Goal: Task Accomplishment & Management: Manage account settings

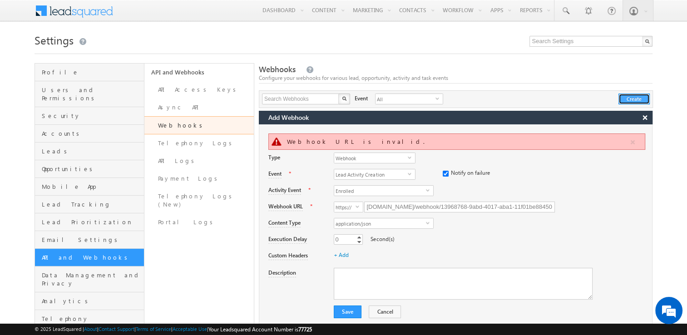
click at [631, 95] on button "Create" at bounding box center [633, 99] width 31 height 11
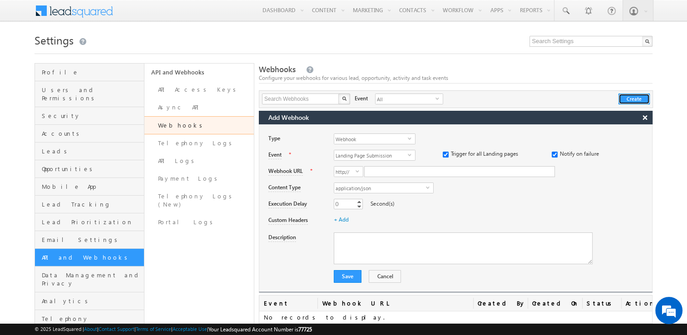
scroll to position [47, 0]
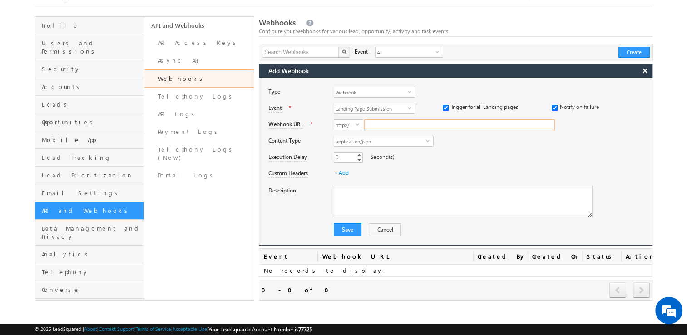
click at [385, 126] on input "Webhook URL" at bounding box center [459, 124] width 191 height 11
paste input "https://yugan1111111.app.n8n.cloud/webhook/13968768-9abd-4017-aba1-11f01be88450"
type input "yugan1111111.app.n8n.cloud/webhook/13968768-9abd-4017-aba1-11f01be88450"
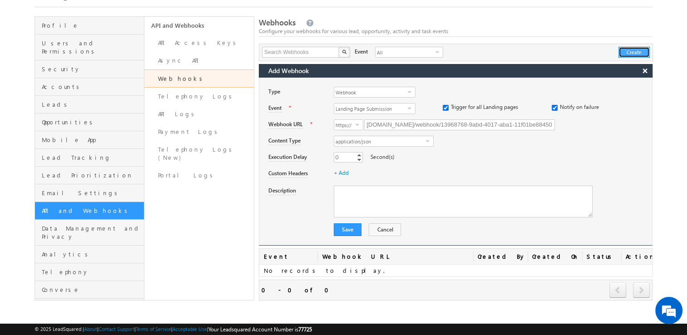
click at [637, 56] on button "Create" at bounding box center [633, 52] width 31 height 11
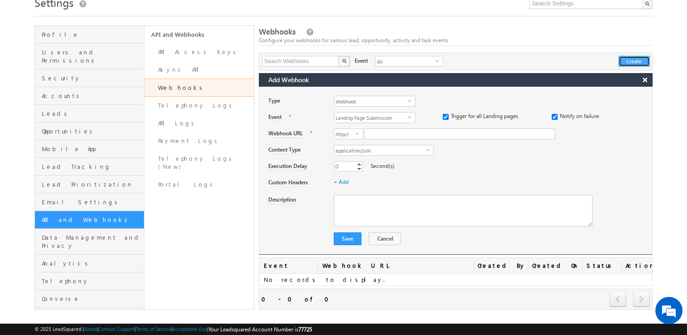
scroll to position [47, 0]
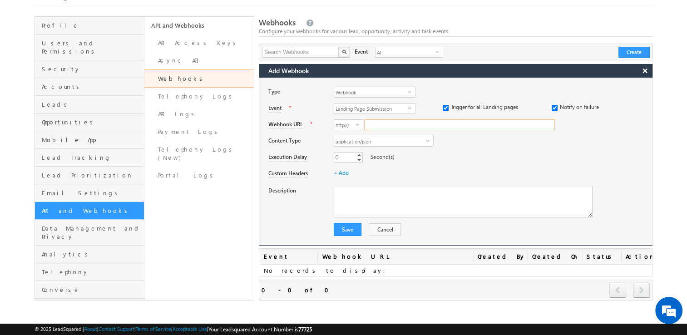
click at [406, 124] on input "Webhook URL" at bounding box center [459, 124] width 191 height 11
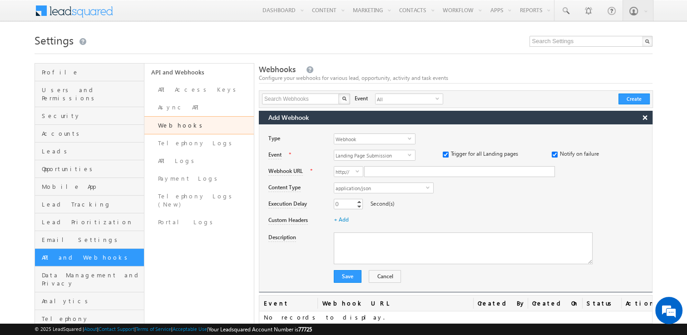
click at [187, 129] on link "Webhooks" at bounding box center [198, 125] width 109 height 18
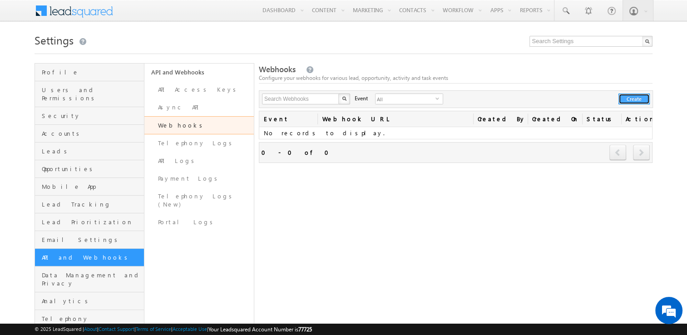
click at [641, 101] on button "Create" at bounding box center [633, 99] width 31 height 11
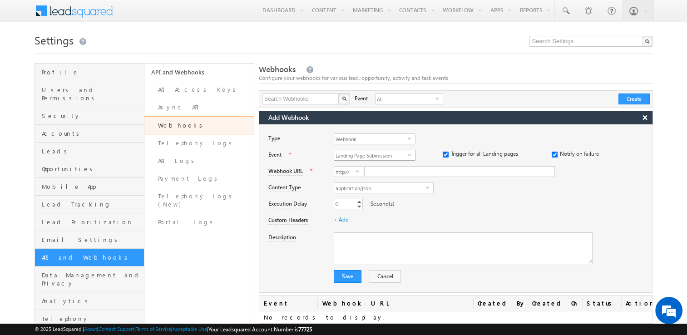
click at [364, 155] on span "Landing Page Submission" at bounding box center [371, 155] width 74 height 10
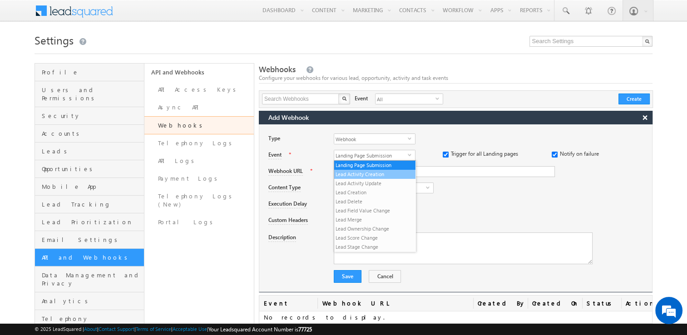
click at [381, 176] on li "Lead Activity Creation" at bounding box center [374, 174] width 81 height 9
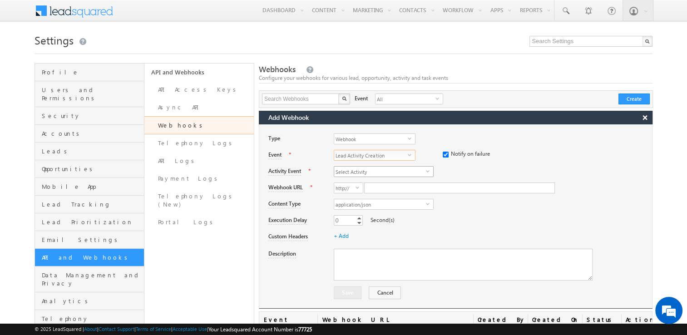
click at [391, 172] on span "Select Activity" at bounding box center [380, 172] width 92 height 10
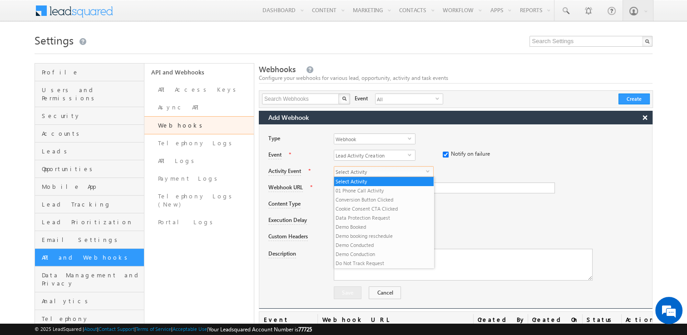
click at [391, 172] on span "Select Activity" at bounding box center [380, 172] width 92 height 10
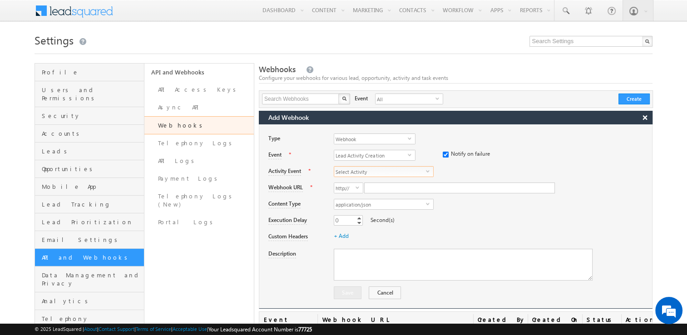
click at [391, 172] on span "Select Activity" at bounding box center [380, 172] width 92 height 10
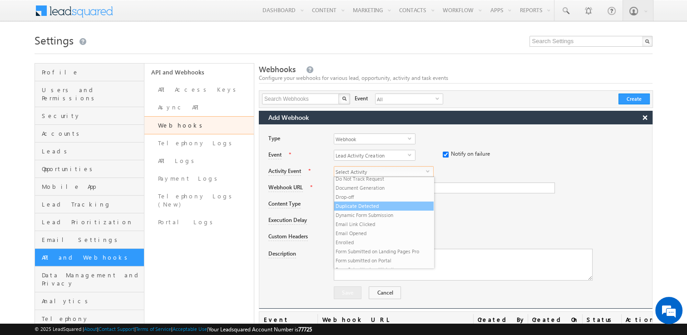
scroll to position [94, 0]
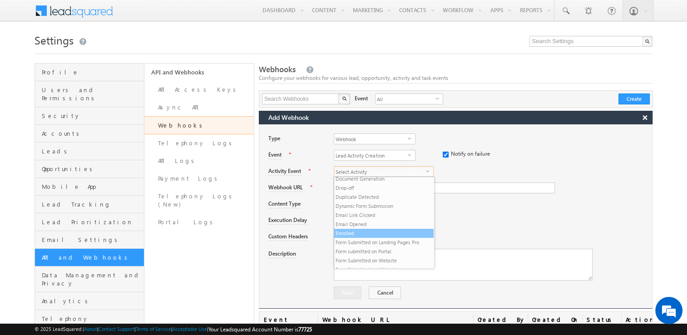
click at [381, 234] on li "Enrolled" at bounding box center [383, 233] width 99 height 9
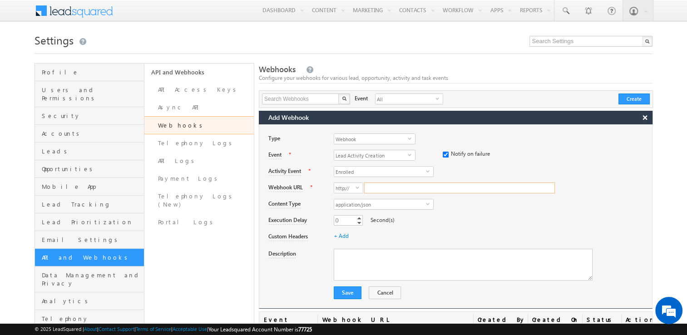
click at [390, 184] on input "Webhook URL" at bounding box center [459, 188] width 191 height 11
paste input "https://yugan1111111.app.n8n.cloud/webhook/13968768-9abd-4017-aba1-11f01be88450"
click at [353, 295] on button "Save" at bounding box center [348, 292] width 28 height 13
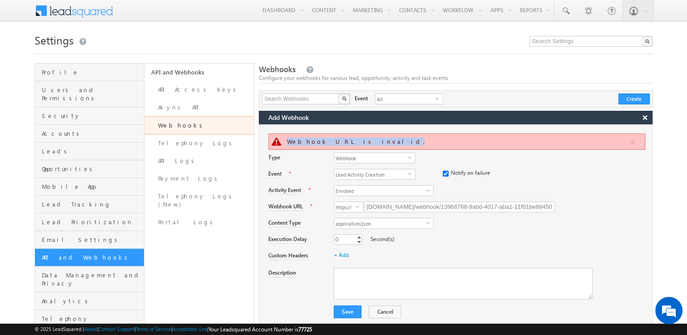
drag, startPoint x: 286, startPoint y: 142, endPoint x: 360, endPoint y: 141, distance: 73.1
click at [360, 141] on div "Webhook URL is invalid." at bounding box center [458, 142] width 342 height 8
click at [370, 209] on input "yugan1111111.app.n8n.cloud/webhook/13968768-9abd-4017-aba1-11f01be88450" at bounding box center [459, 207] width 191 height 11
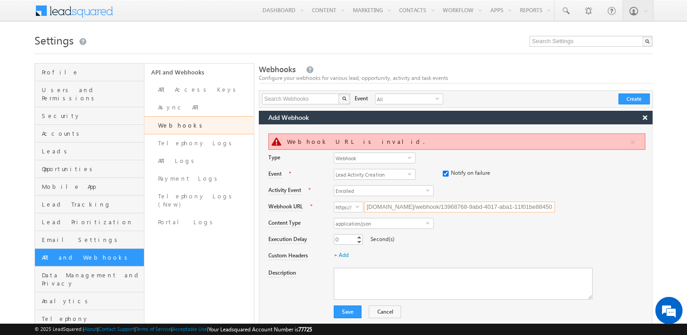
click at [370, 209] on input "yugan1111111.app.n8n.cloud/webhook/13968768-9abd-4017-aba1-11f01be88450" at bounding box center [459, 207] width 191 height 11
paste input "https://"
type input "yugan1111111.app.n8n.cloud/webhook/13968768-9abd-4017-aba1-11f01be88450"
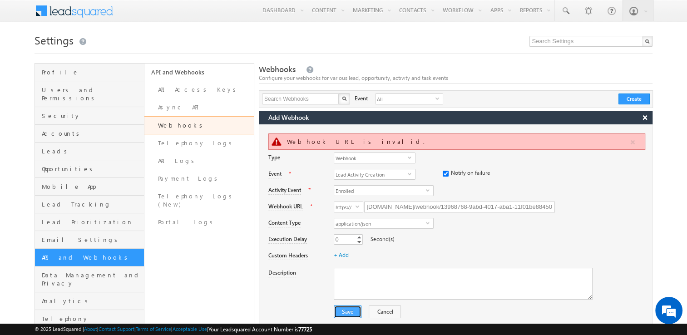
click at [349, 310] on button "Save" at bounding box center [348, 312] width 28 height 13
click at [305, 69] on link at bounding box center [309, 70] width 8 height 8
click at [384, 290] on textarea "Description" at bounding box center [463, 284] width 259 height 32
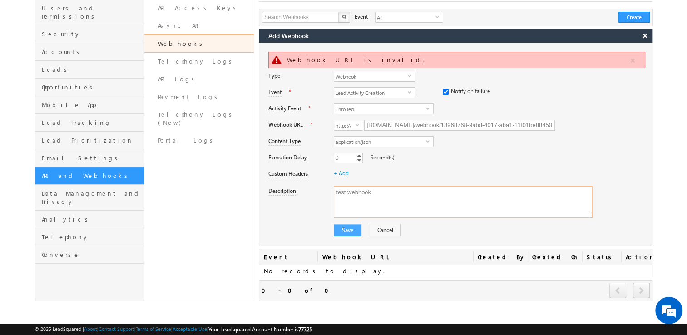
type textarea "test webhook"
click at [351, 228] on button "Save" at bounding box center [348, 230] width 28 height 13
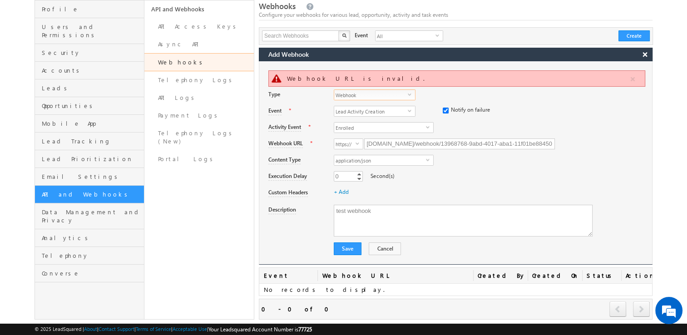
click at [381, 90] on span "Webhook" at bounding box center [371, 95] width 74 height 10
click at [444, 109] on input "checkbox" at bounding box center [446, 111] width 6 height 6
checkbox input "true"
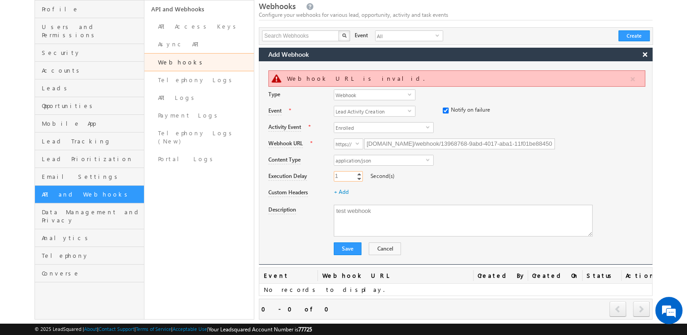
click at [358, 174] on link "Increment" at bounding box center [358, 174] width 7 height 5
type input "2"
click at [358, 174] on link "Increment" at bounding box center [358, 174] width 7 height 5
click at [339, 193] on link "+ Add" at bounding box center [341, 191] width 15 height 7
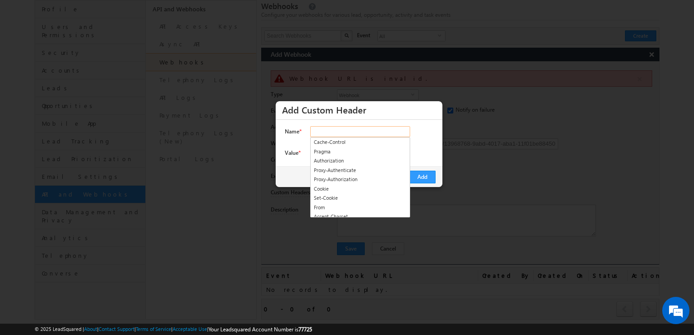
click at [336, 131] on input "Name *" at bounding box center [360, 131] width 100 height 11
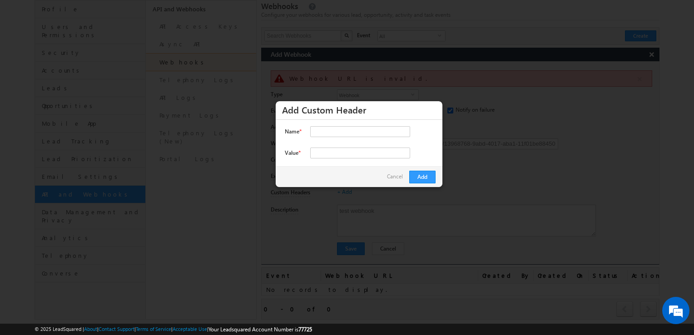
click at [442, 153] on div "× Add Custom Header Name * 11 results are available, use up and down arrow keys…" at bounding box center [359, 144] width 168 height 86
click at [514, 181] on div at bounding box center [347, 167] width 694 height 335
click at [398, 175] on link "Cancel" at bounding box center [396, 176] width 18 height 10
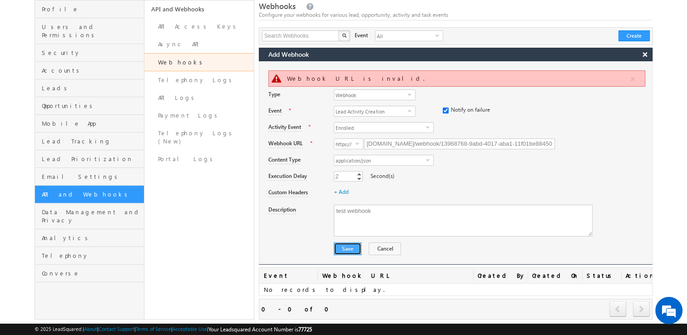
click at [355, 250] on button "Save" at bounding box center [348, 248] width 28 height 13
click at [369, 161] on span "application/json" at bounding box center [380, 160] width 92 height 10
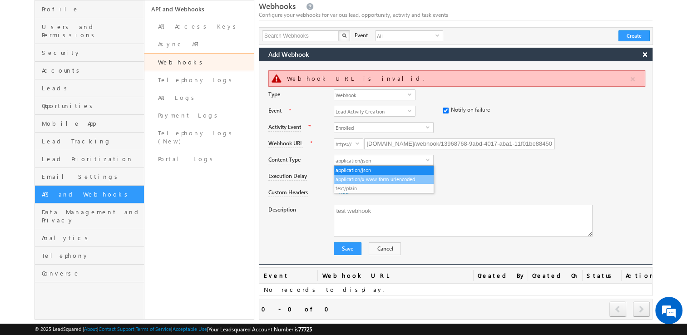
click at [365, 183] on li "application/x-www-form-urlencoded" at bounding box center [383, 179] width 99 height 9
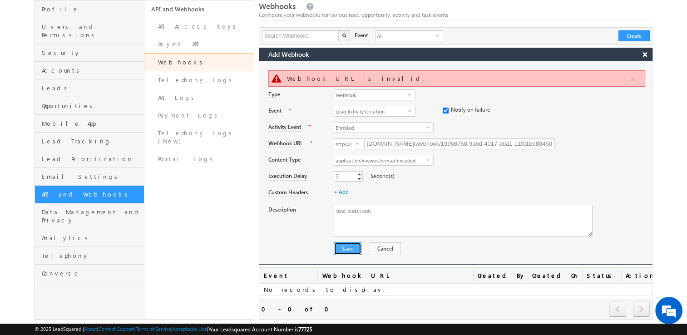
click at [353, 247] on button "Save" at bounding box center [348, 248] width 28 height 13
click at [356, 143] on span "select" at bounding box center [358, 143] width 7 height 4
click at [354, 163] on li "https://" at bounding box center [348, 162] width 29 height 9
drag, startPoint x: 366, startPoint y: 139, endPoint x: 568, endPoint y: 139, distance: 202.0
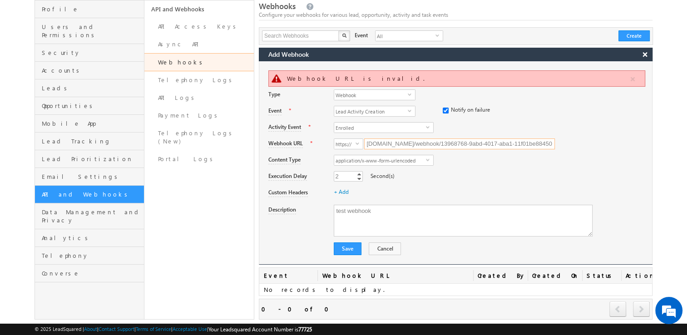
click at [568, 139] on div "https:// select https:// yugan1111111.app.n8n.cloud/webhook/13968768-9abd-4017-…" at bounding box center [493, 144] width 318 height 13
click at [392, 143] on input "Webhook URL" at bounding box center [459, 143] width 191 height 11
paste input "[URL][DOMAIN_NAME]"
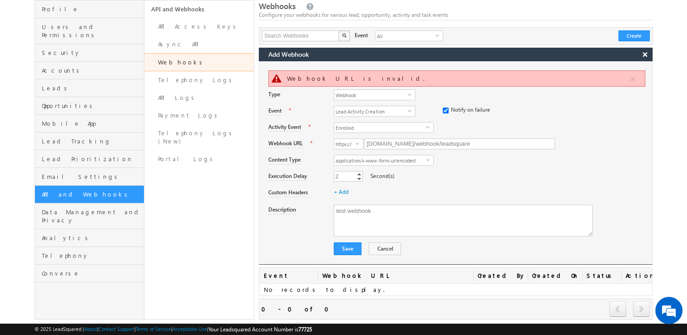
click at [474, 173] on div "2 2 Increment Decrement Second(s)" at bounding box center [493, 177] width 318 height 13
click at [355, 250] on button "Save" at bounding box center [348, 248] width 28 height 13
click at [510, 141] on input "yugan1111111.app.n8n.cloud/webhook/leadsquare" at bounding box center [459, 143] width 191 height 11
click at [354, 248] on button "Save" at bounding box center [348, 248] width 28 height 13
click at [533, 145] on input "yugan1111111.app.n8n.cloud/webhook/leadsquare" at bounding box center [459, 143] width 191 height 11
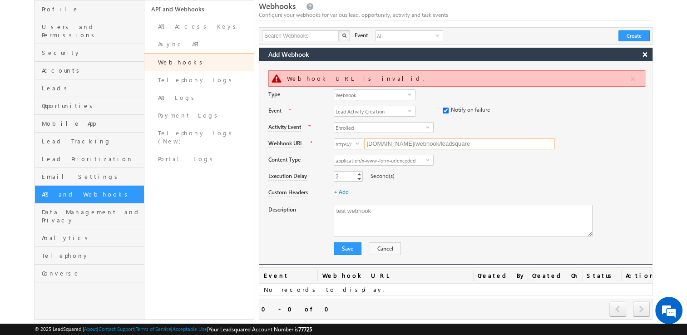
click at [419, 144] on input "yugan1111111.app.n8n.cloud/webhook/leadsquare" at bounding box center [459, 143] width 191 height 11
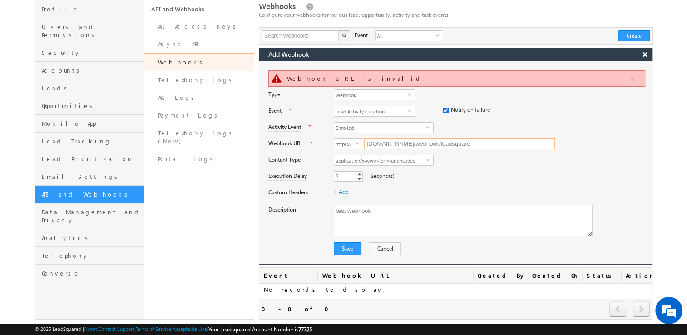
paste input "https://yugan1111111.app.n8n.cloud/webhook-test"
type input "yugan1111111.app.n8n.cloud/webhook-test/leadsquare"
click at [480, 173] on div "2 2 Increment Decrement Second(s)" at bounding box center [493, 177] width 318 height 13
click at [528, 146] on input "yugan1111111.app.n8n.cloud/webhook-test/leadsquare" at bounding box center [459, 143] width 191 height 11
click at [503, 168] on div "Execution Delay 2 2 Increment Decrement Second(s)" at bounding box center [460, 176] width 384 height 16
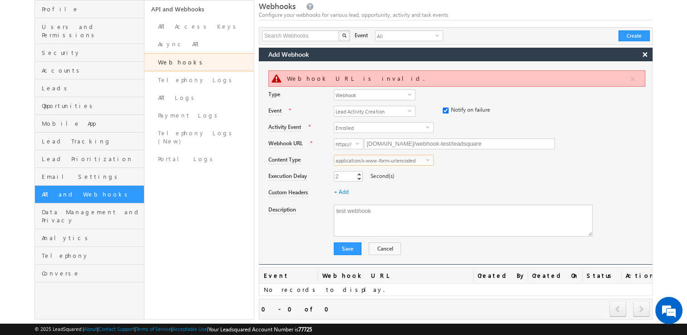
click at [380, 162] on span "application/x-www-form-urlencoded" at bounding box center [380, 160] width 92 height 10
click at [370, 170] on li "application/json" at bounding box center [383, 170] width 99 height 9
click at [339, 246] on button "Save" at bounding box center [348, 248] width 28 height 13
drag, startPoint x: 287, startPoint y: 79, endPoint x: 357, endPoint y: 81, distance: 69.5
click at [357, 81] on div "Webhook URL is invalid." at bounding box center [458, 78] width 342 height 8
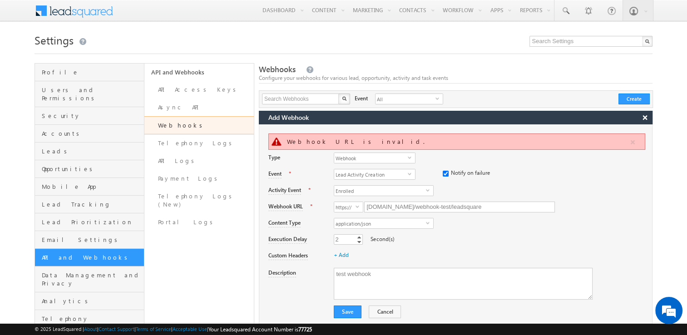
click at [574, 202] on div "https:// select https:// yugan1111111.app.n8n.cloud/webhook-test/leadsquare" at bounding box center [493, 208] width 318 height 13
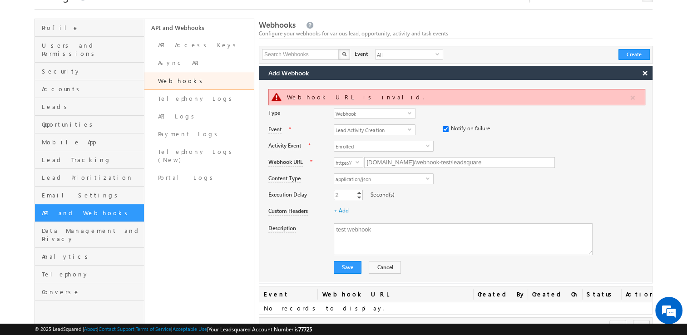
scroll to position [45, 0]
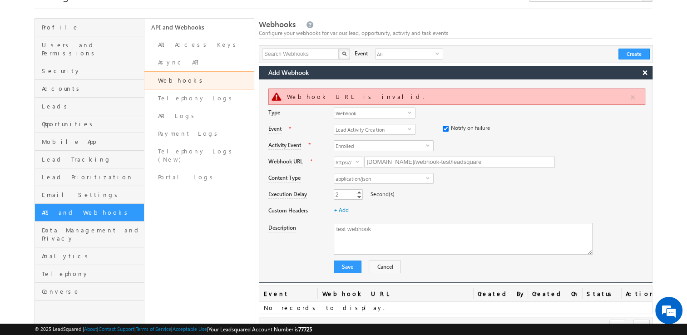
click at [0, 86] on html "Menu Admin rahul kumar .a@sk illty ro.co ra Learn ing Priva" at bounding box center [343, 164] width 687 height 419
click at [360, 197] on link "Decrement" at bounding box center [358, 196] width 7 height 5
type input "0"
click at [360, 197] on link "Decrement" at bounding box center [358, 196] width 7 height 5
click at [355, 265] on button "Save" at bounding box center [348, 267] width 28 height 13
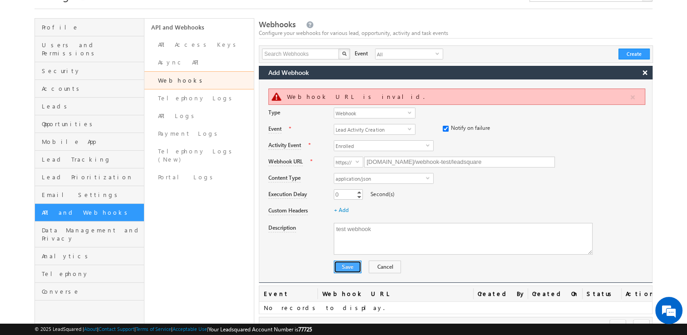
click at [355, 265] on button "Save" at bounding box center [348, 267] width 28 height 13
click at [390, 158] on input "yugan1111111.app.n8n.cloud/webhook-test/leadsquare" at bounding box center [459, 162] width 191 height 11
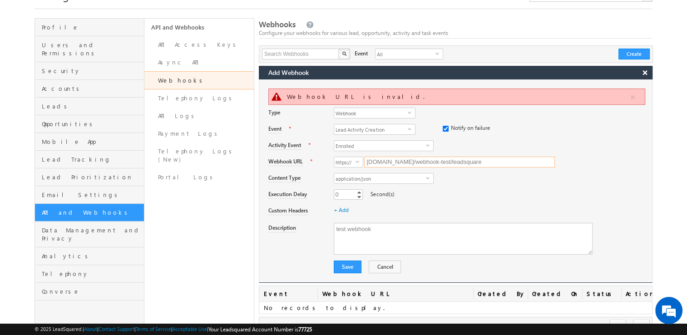
paste input "https://"
click at [383, 157] on input "yugan1111111.app.n8n.cloud/webhook-test/leadsquare" at bounding box center [459, 162] width 191 height 11
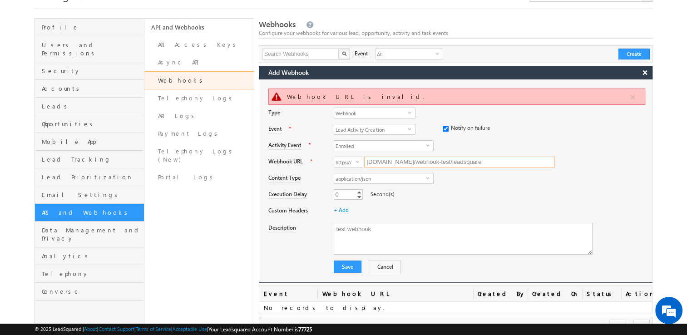
paste input "https://yugan1111111.app.n8n.cloud/webhook"
click at [485, 202] on div "Custom Headers + Add" at bounding box center [460, 210] width 384 height 16
click at [353, 265] on button "Save" at bounding box center [348, 267] width 28 height 13
click at [384, 164] on input "yugan1111111.app.n8n.cloud/webhook/leadsquare" at bounding box center [459, 162] width 191 height 11
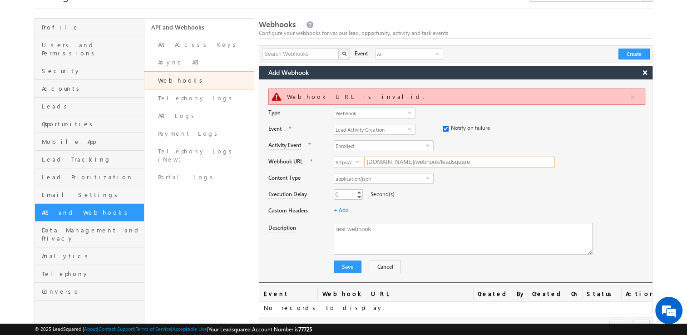
click at [384, 164] on input "yugan1111111.app.n8n.cloud/webhook/leadsquare" at bounding box center [459, 162] width 191 height 11
paste input "https://"
type input "yugan1111111.app.n8n.cloud/webhook/leadsquare"
click at [484, 210] on div "+ Add" at bounding box center [493, 212] width 318 height 13
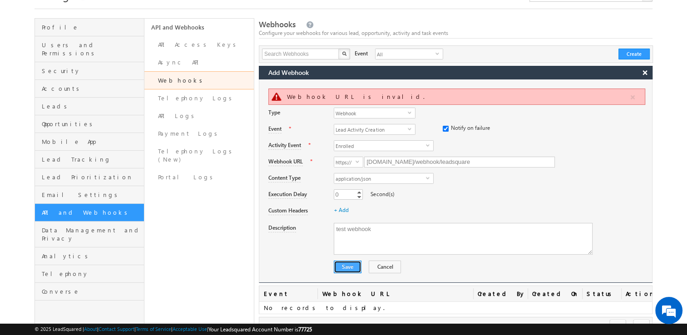
click at [342, 267] on button "Save" at bounding box center [348, 267] width 28 height 13
drag, startPoint x: 415, startPoint y: 160, endPoint x: 410, endPoint y: 157, distance: 5.3
click at [410, 157] on input "yugan1111111.app.n8n.cloud/webhook/leadsquare" at bounding box center [459, 162] width 191 height 11
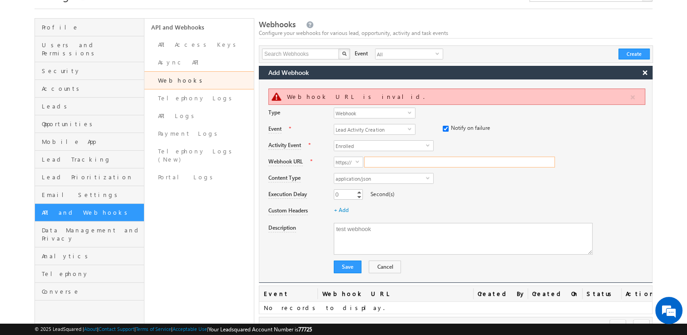
paste input "[URL][DOMAIN_NAME]"
type input "yugan1111111.app.n8n.cloud/webhook/leadsquare"
click at [432, 196] on div "0 0 Increment Decrement Second(s)" at bounding box center [493, 195] width 318 height 13
click at [347, 263] on button "Save" at bounding box center [348, 267] width 28 height 13
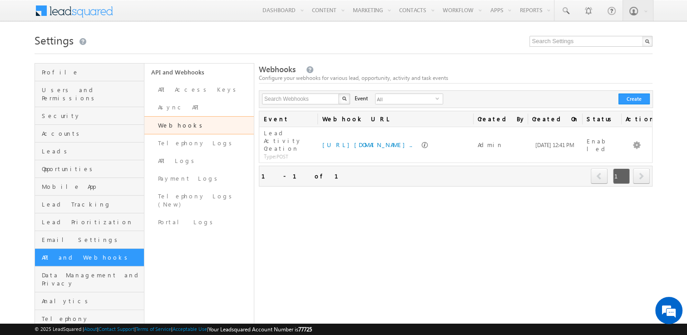
click at [63, 12] on span at bounding box center [80, 10] width 66 height 16
click at [77, 16] on span at bounding box center [80, 10] width 66 height 16
drag, startPoint x: 77, startPoint y: 16, endPoint x: 87, endPoint y: 12, distance: 11.1
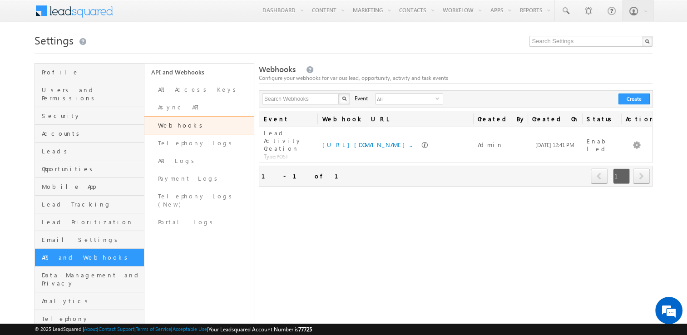
click at [87, 12] on span at bounding box center [80, 10] width 66 height 16
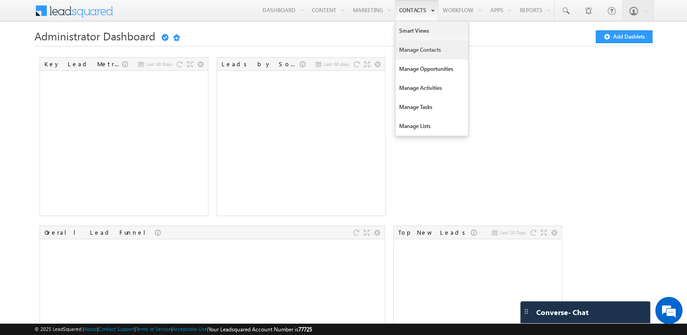
click at [423, 49] on link "Manage Contacts" at bounding box center [431, 49] width 73 height 19
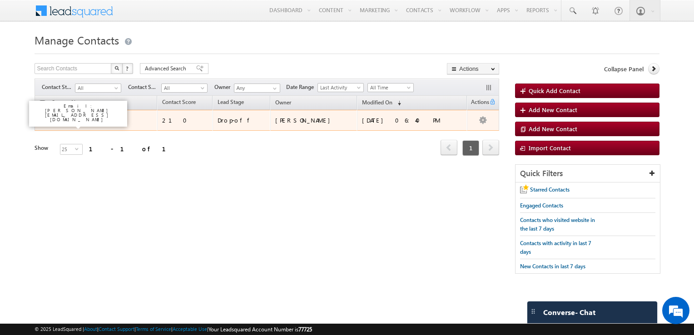
click at [69, 121] on link "O G" at bounding box center [67, 120] width 9 height 7
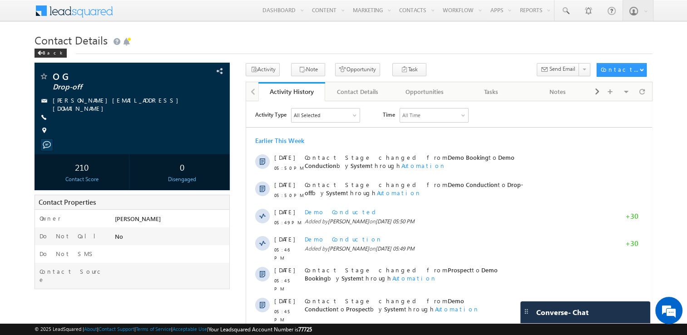
click at [309, 113] on div "All Selected" at bounding box center [307, 115] width 26 height 8
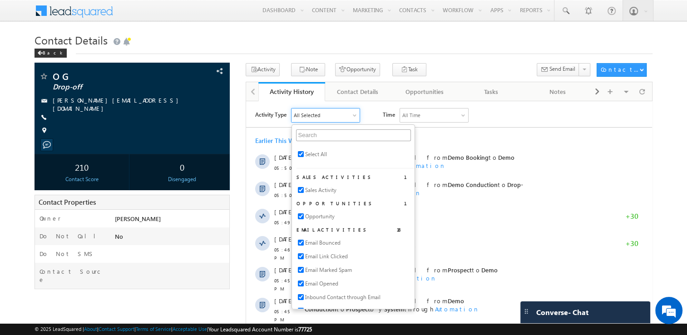
click at [309, 113] on div "All Selected" at bounding box center [307, 115] width 26 height 8
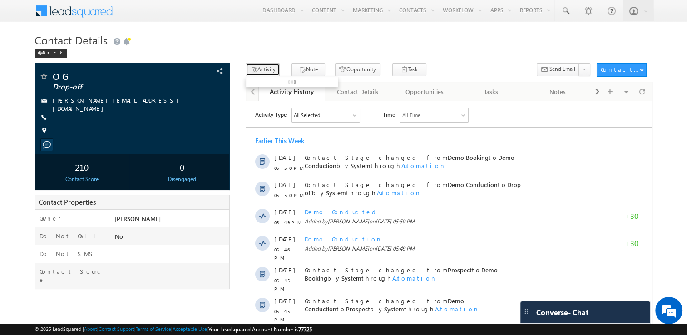
click at [270, 74] on button "Activity" at bounding box center [263, 69] width 34 height 13
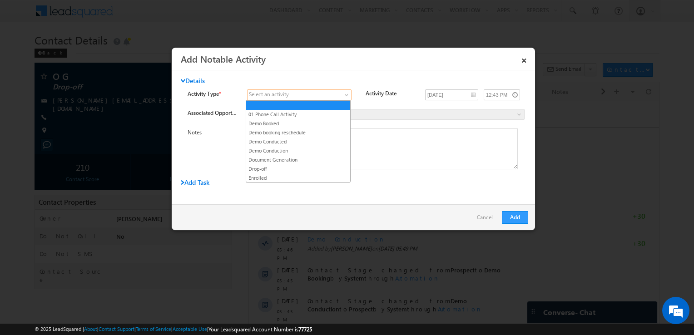
click at [306, 93] on span at bounding box center [293, 95] width 93 height 8
click at [285, 174] on link "Enrolled" at bounding box center [298, 178] width 104 height 8
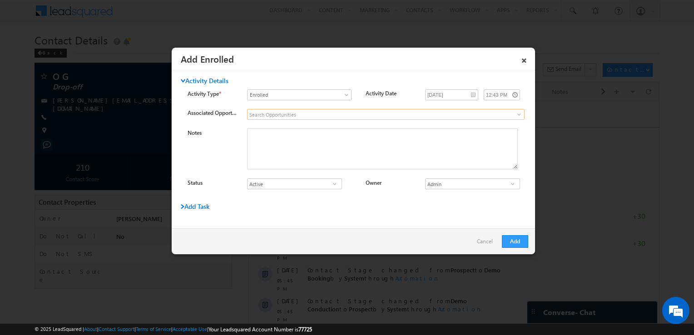
click at [276, 112] on input at bounding box center [385, 114] width 277 height 11
click at [515, 115] on span at bounding box center [518, 114] width 7 height 7
click at [520, 241] on button "Add" at bounding box center [515, 241] width 26 height 13
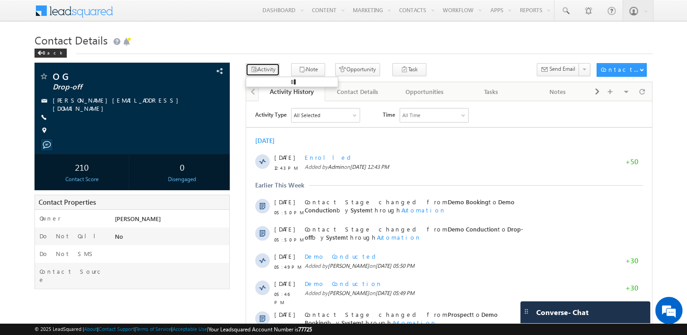
click at [267, 65] on button "Activity" at bounding box center [263, 69] width 34 height 13
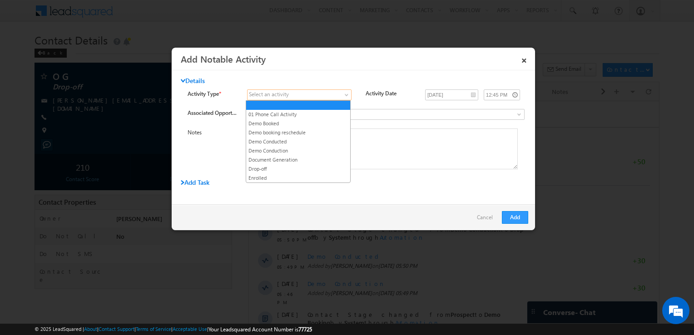
click at [320, 98] on span at bounding box center [293, 95] width 93 height 8
click at [301, 124] on link "Demo Booked" at bounding box center [298, 123] width 104 height 8
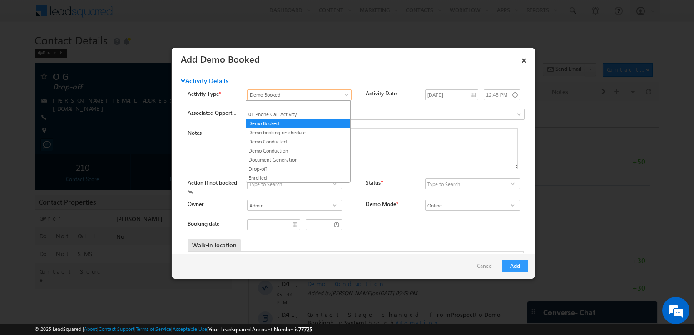
click at [293, 97] on span "Demo Booked" at bounding box center [293, 95] width 93 height 8
click at [275, 165] on link "Drop-off" at bounding box center [298, 169] width 104 height 8
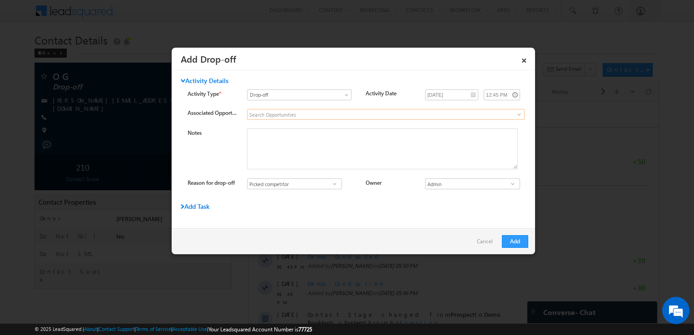
click at [334, 117] on input at bounding box center [385, 114] width 277 height 11
click at [504, 242] on button "Add" at bounding box center [515, 241] width 26 height 13
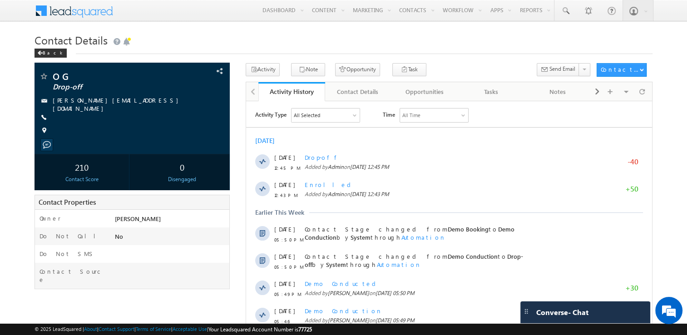
click at [307, 114] on div "All Selected" at bounding box center [307, 115] width 26 height 8
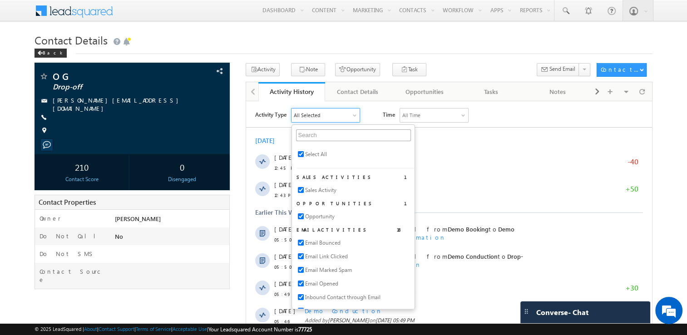
click at [307, 114] on div "All Selected" at bounding box center [307, 115] width 26 height 8
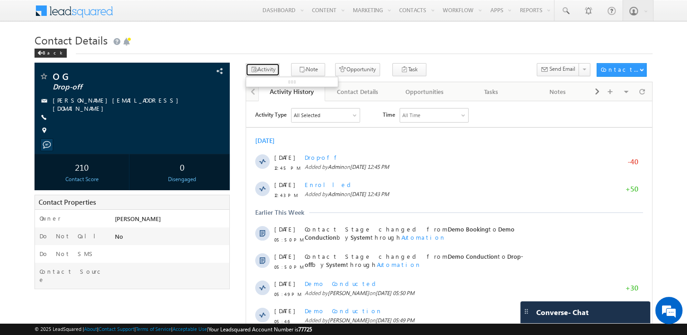
click at [269, 70] on button "Activity" at bounding box center [263, 69] width 34 height 13
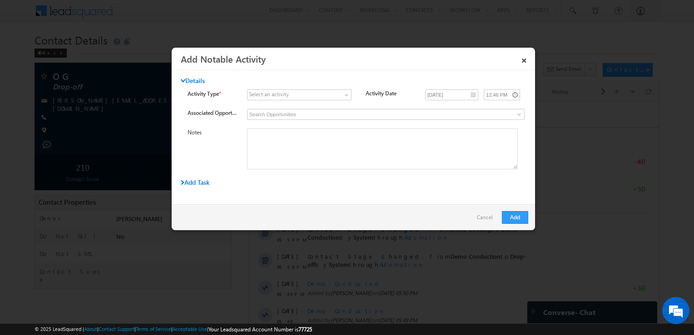
click at [279, 97] on div "Select an activity" at bounding box center [269, 94] width 40 height 8
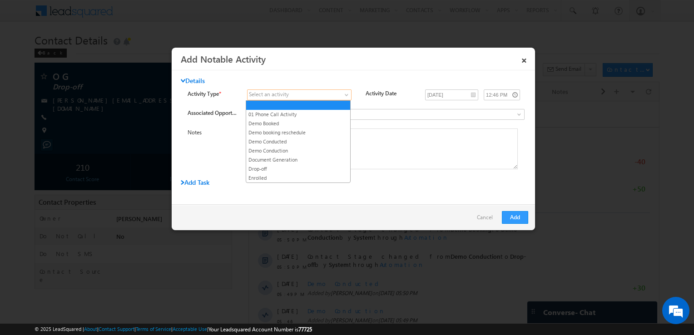
click at [346, 95] on span at bounding box center [347, 96] width 7 height 7
click at [299, 174] on link "Enrolled" at bounding box center [298, 178] width 104 height 8
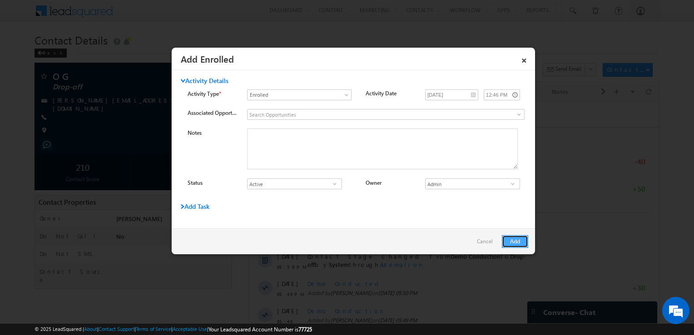
click at [522, 241] on button "Add" at bounding box center [515, 241] width 26 height 13
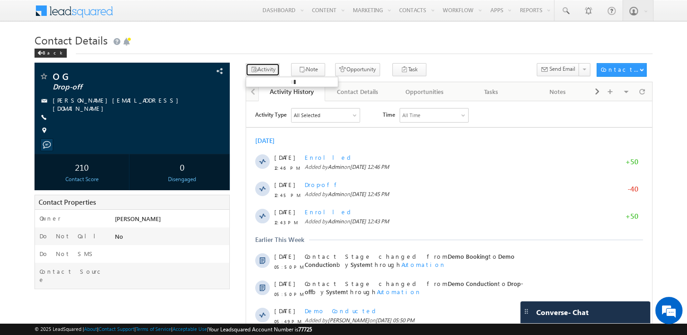
click at [261, 73] on button "Activity" at bounding box center [263, 69] width 34 height 13
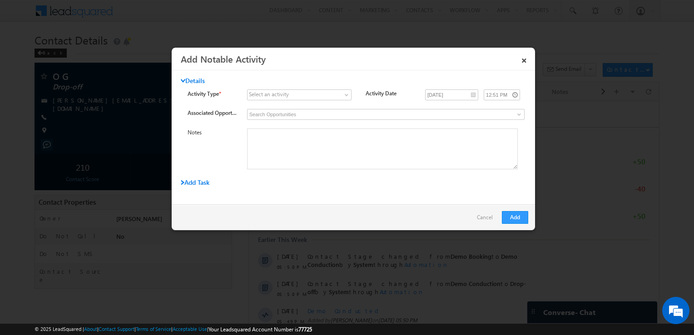
click at [283, 97] on div "Select an activity" at bounding box center [269, 94] width 40 height 8
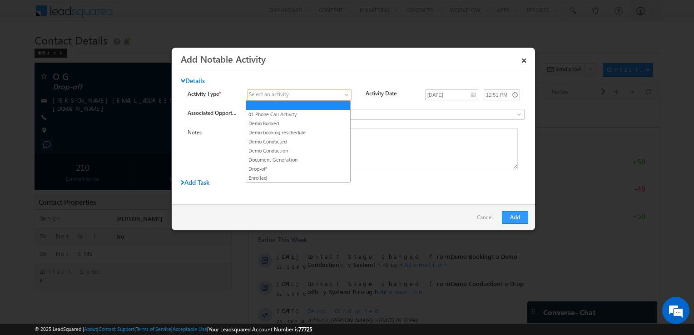
click at [340, 94] on link at bounding box center [299, 94] width 104 height 11
click at [301, 167] on link "Drop-off" at bounding box center [298, 169] width 104 height 8
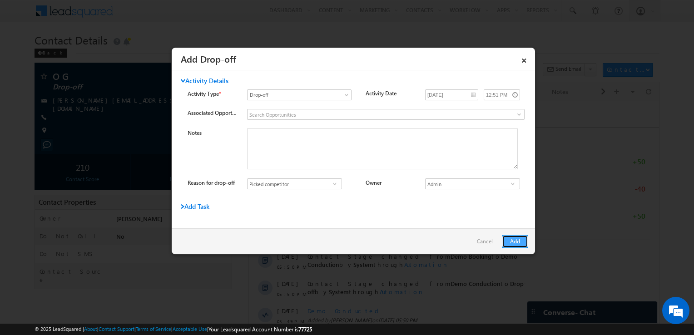
click at [521, 246] on button "Add" at bounding box center [515, 241] width 26 height 13
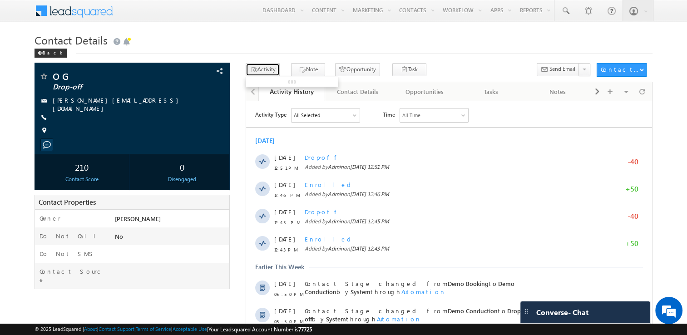
click at [263, 70] on button "Activity" at bounding box center [263, 69] width 34 height 13
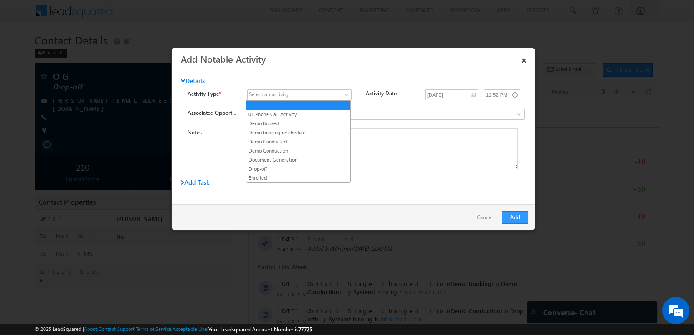
click at [326, 99] on link at bounding box center [299, 94] width 104 height 11
click at [295, 174] on link "Enrolled" at bounding box center [298, 178] width 104 height 8
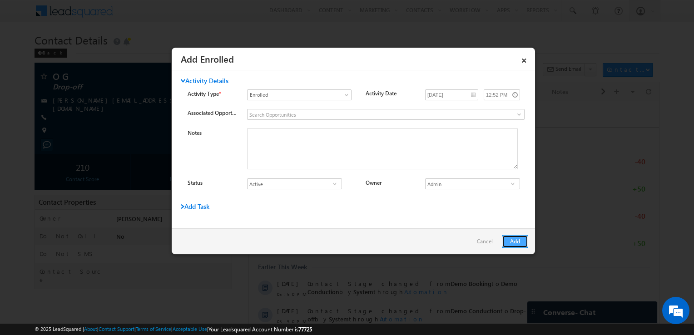
click at [524, 244] on button "Add" at bounding box center [515, 241] width 26 height 13
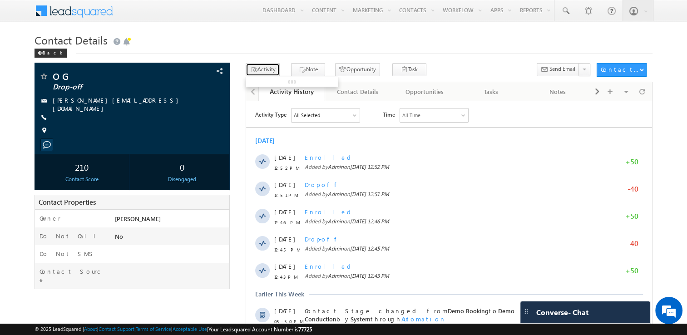
click at [271, 72] on button "Activity" at bounding box center [263, 69] width 34 height 13
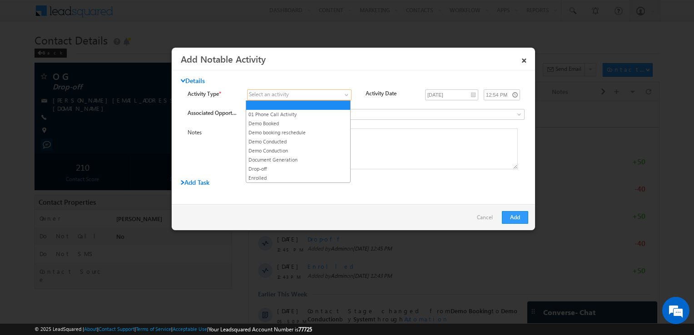
click at [286, 99] on link at bounding box center [299, 94] width 104 height 11
click at [291, 166] on link "Drop-off" at bounding box center [298, 169] width 104 height 8
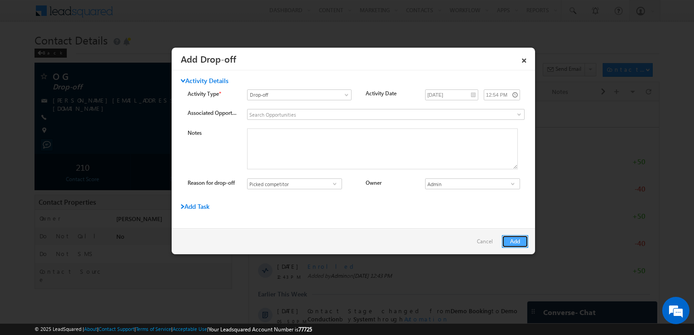
click at [524, 239] on button "Add" at bounding box center [515, 241] width 26 height 13
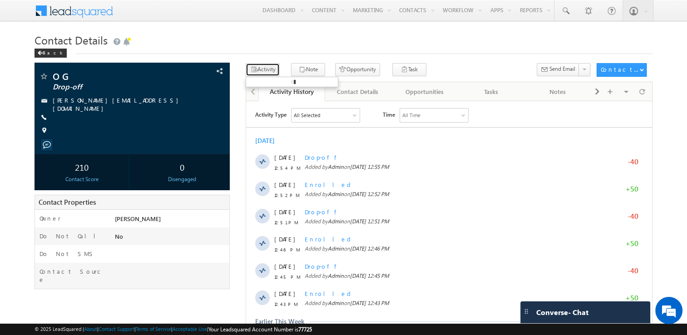
click at [265, 67] on button "Activity" at bounding box center [263, 69] width 34 height 13
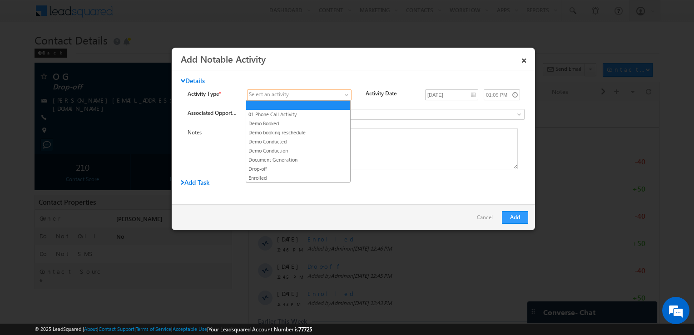
click at [305, 89] on link at bounding box center [299, 94] width 104 height 11
click at [281, 176] on link "Enrolled" at bounding box center [298, 178] width 104 height 8
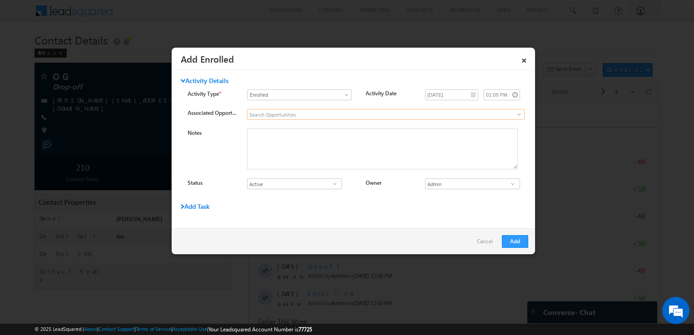
click at [345, 115] on input at bounding box center [385, 114] width 277 height 11
click at [516, 237] on button "Add" at bounding box center [515, 241] width 26 height 13
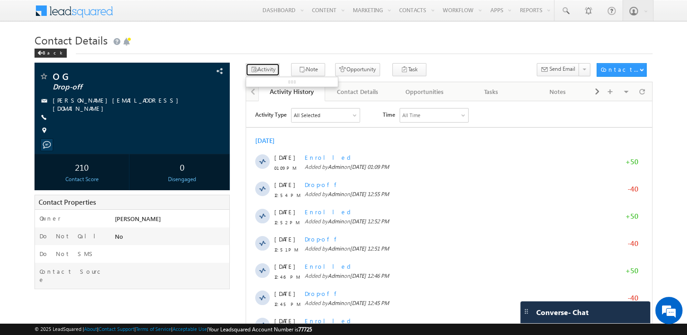
click at [273, 74] on button "Activity" at bounding box center [263, 69] width 34 height 13
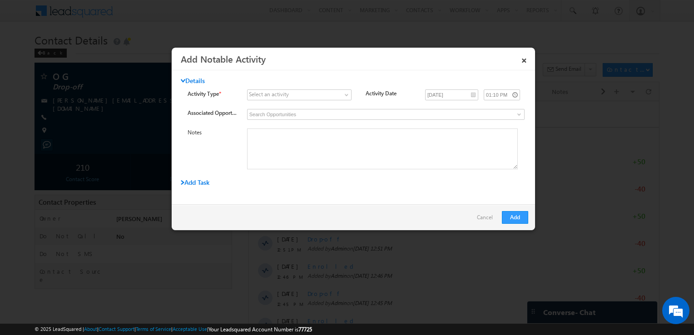
click at [280, 95] on div "Select an activity" at bounding box center [269, 94] width 40 height 8
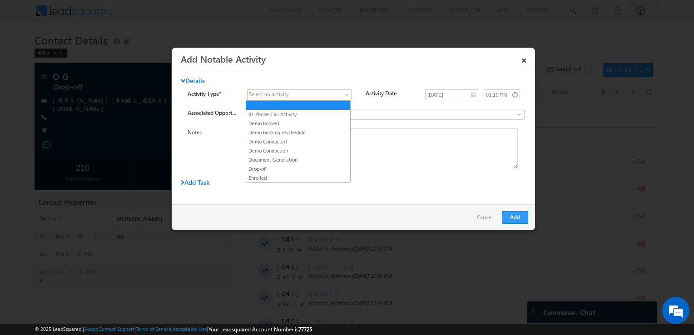
click at [346, 96] on span at bounding box center [347, 96] width 7 height 7
click at [294, 166] on link "Drop-off" at bounding box center [298, 169] width 104 height 8
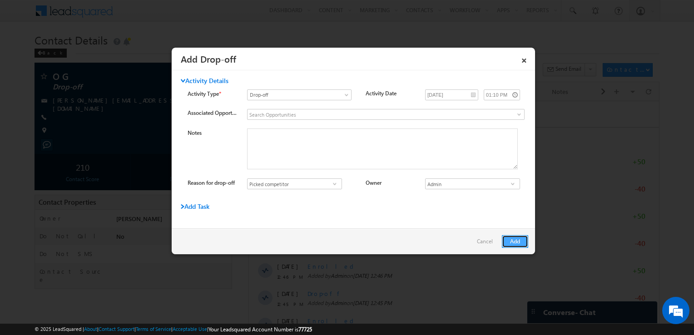
click at [515, 241] on button "Add" at bounding box center [515, 241] width 26 height 13
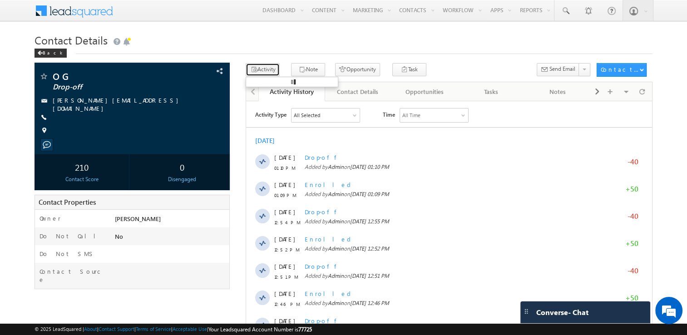
click at [271, 69] on button "Activity" at bounding box center [263, 69] width 34 height 13
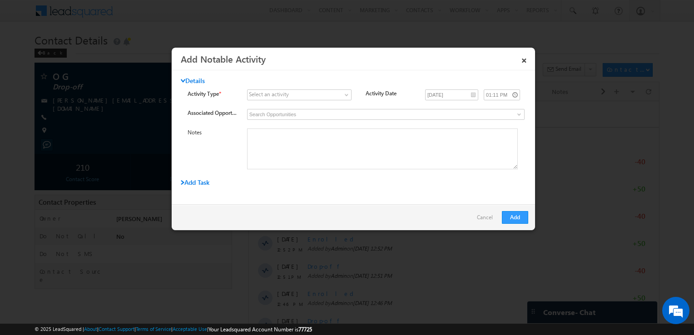
click at [272, 94] on div "Select an activity" at bounding box center [269, 94] width 40 height 8
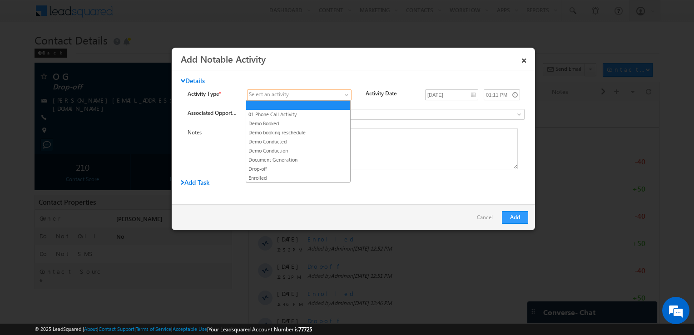
click at [344, 96] on span at bounding box center [347, 96] width 7 height 7
click at [280, 175] on link "Enrolled" at bounding box center [298, 178] width 104 height 8
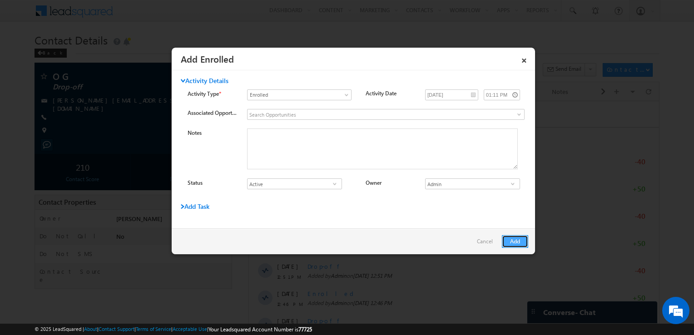
click at [515, 241] on button "Add" at bounding box center [515, 241] width 26 height 13
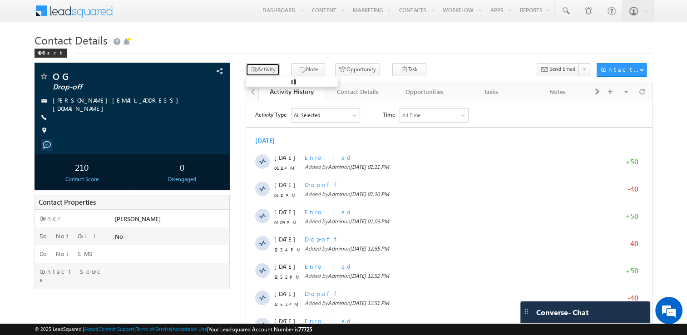
click at [268, 70] on button "Activity" at bounding box center [263, 69] width 34 height 13
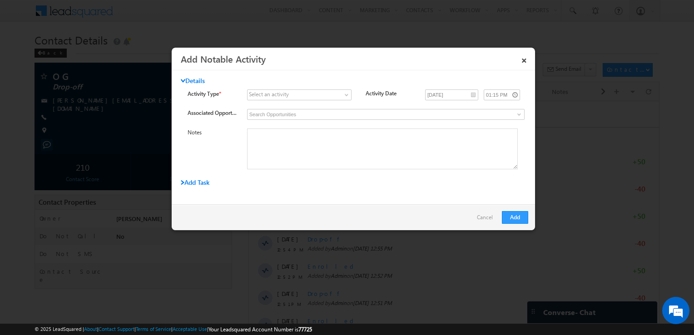
click at [272, 97] on div "Select an activity" at bounding box center [269, 94] width 40 height 8
click at [347, 94] on span at bounding box center [347, 96] width 7 height 7
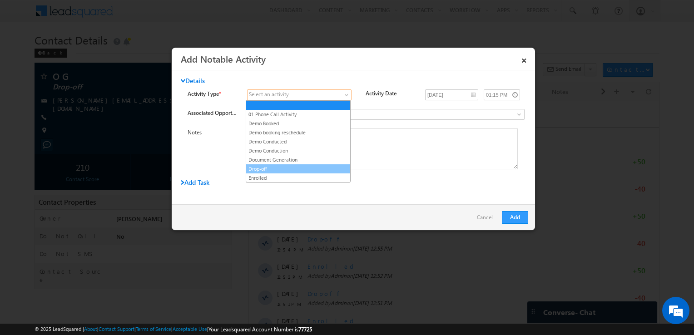
click at [284, 165] on link "Drop-off" at bounding box center [298, 169] width 104 height 8
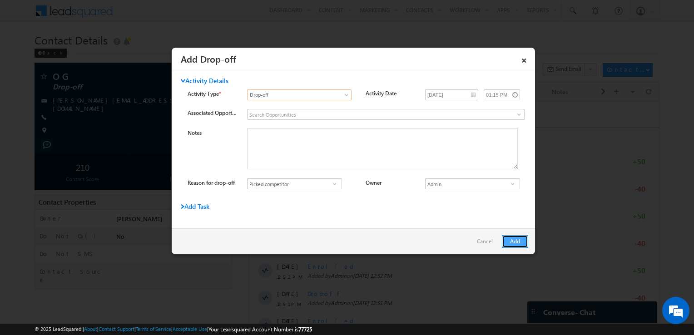
click at [516, 246] on button "Add" at bounding box center [515, 241] width 26 height 13
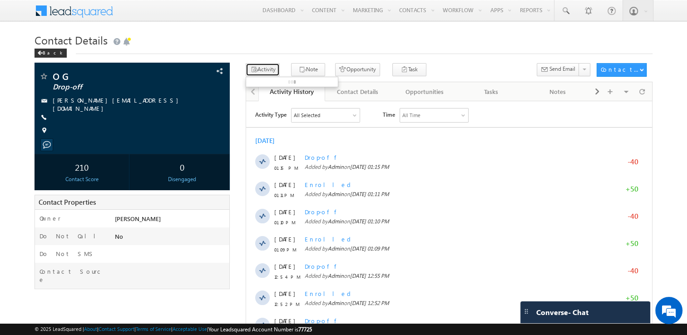
click at [272, 72] on button "Activity" at bounding box center [263, 69] width 34 height 13
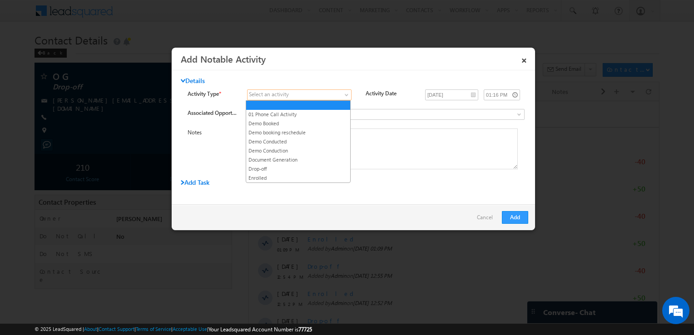
click at [344, 95] on span at bounding box center [347, 96] width 7 height 7
click at [294, 177] on link "Enrolled" at bounding box center [298, 178] width 104 height 8
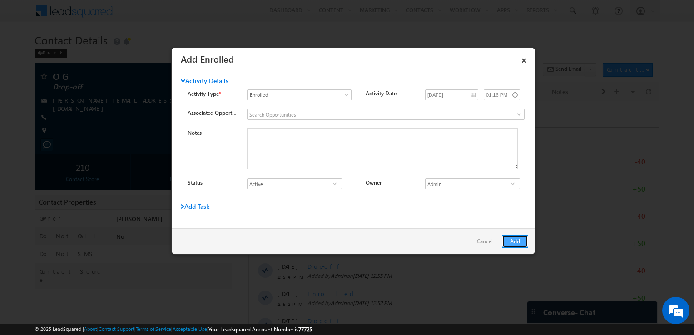
click at [509, 242] on button "Add" at bounding box center [515, 241] width 26 height 13
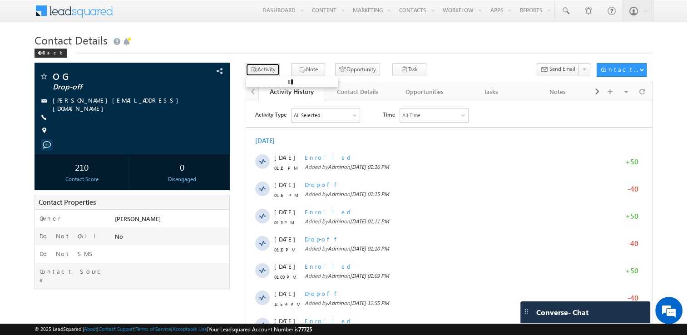
click at [266, 66] on button "Activity" at bounding box center [263, 69] width 34 height 13
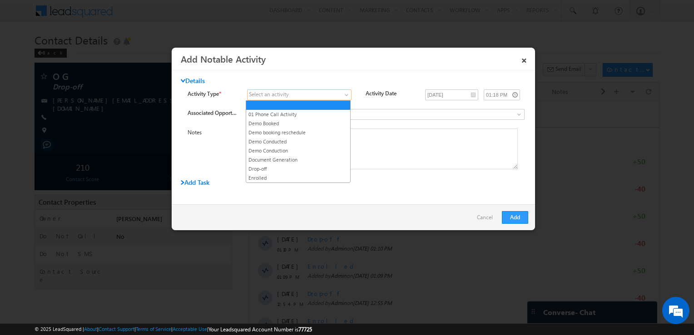
click at [329, 92] on span at bounding box center [293, 95] width 93 height 8
click at [286, 168] on link "Drop-off" at bounding box center [298, 169] width 104 height 8
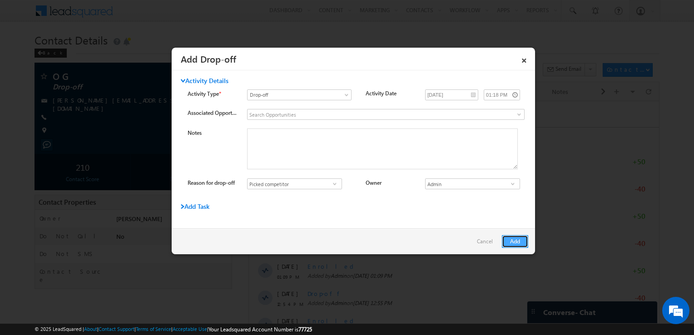
click at [515, 242] on button "Add" at bounding box center [515, 241] width 26 height 13
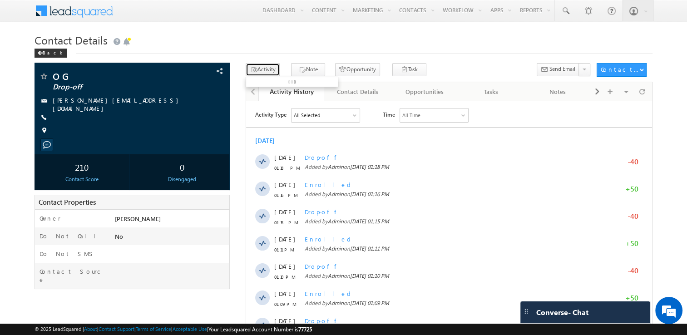
click at [263, 70] on button "Activity" at bounding box center [263, 69] width 34 height 13
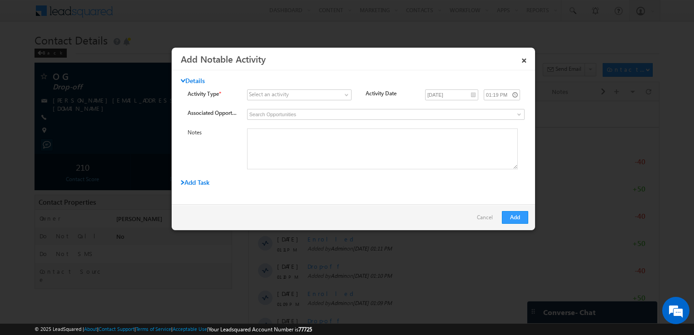
click at [286, 95] on div "Select an activity" at bounding box center [269, 94] width 40 height 8
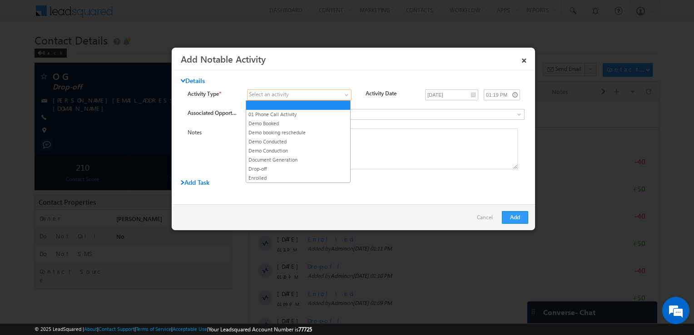
click at [341, 94] on link at bounding box center [299, 94] width 104 height 11
click at [292, 174] on link "Enrolled" at bounding box center [298, 178] width 104 height 8
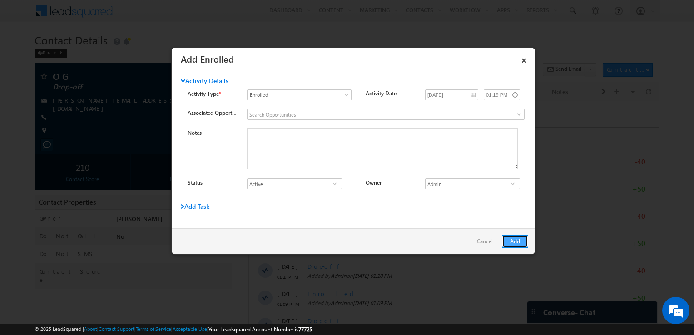
click at [508, 239] on button "Add" at bounding box center [515, 241] width 26 height 13
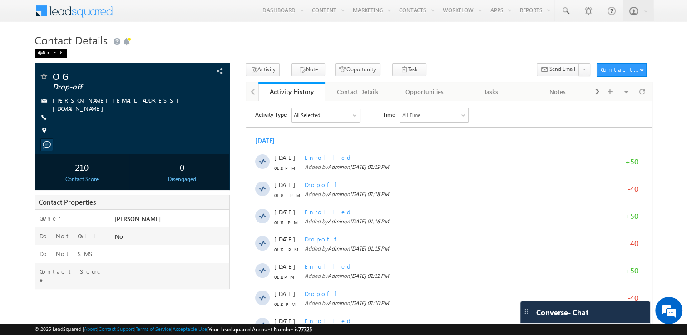
click at [48, 50] on div "Back" at bounding box center [51, 53] width 32 height 9
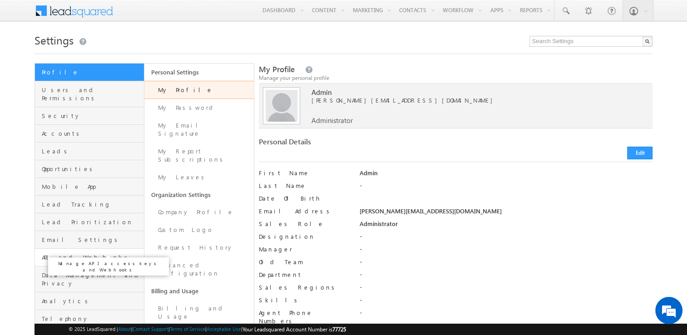
click at [78, 253] on span "API and Webhooks" at bounding box center [92, 257] width 100 height 8
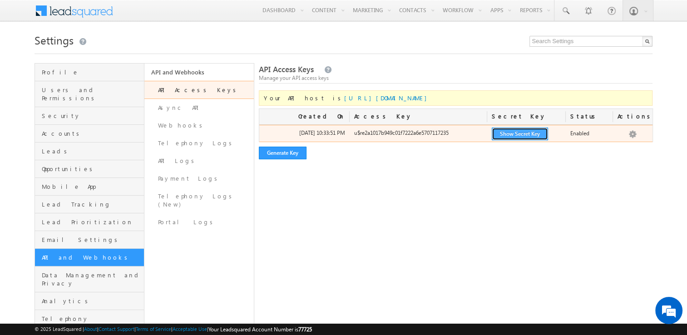
click at [518, 135] on button "Show Secret Key" at bounding box center [520, 134] width 56 height 13
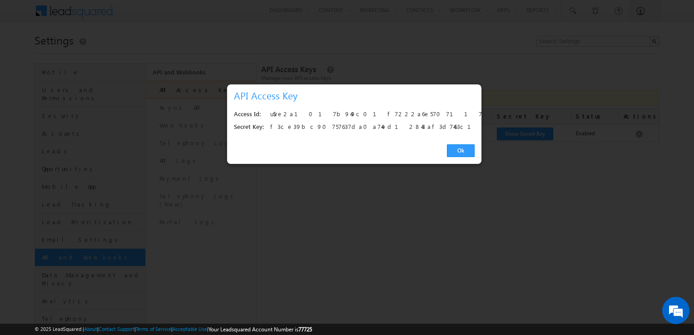
click at [489, 224] on div at bounding box center [347, 167] width 694 height 335
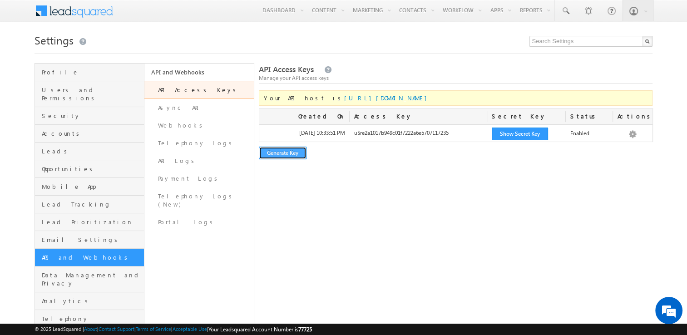
click at [296, 157] on button "Generate Key" at bounding box center [283, 153] width 48 height 13
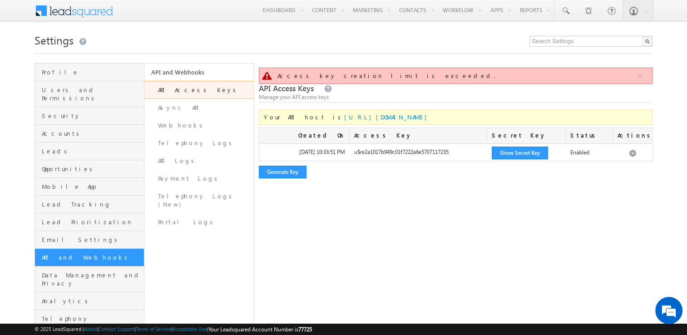
click at [510, 236] on div "Access key creation limit is exceeded. API Access Keys Manage your API access k…" at bounding box center [456, 204] width 394 height 283
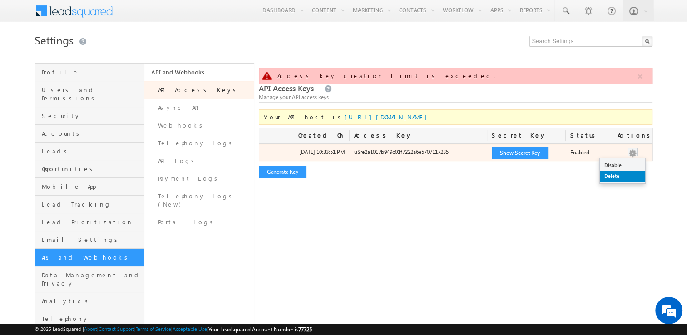
click at [628, 175] on link "Delete" at bounding box center [622, 176] width 45 height 11
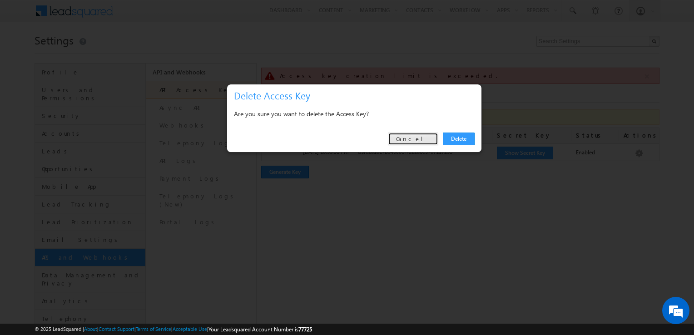
click at [419, 142] on link "Cancel" at bounding box center [413, 139] width 50 height 13
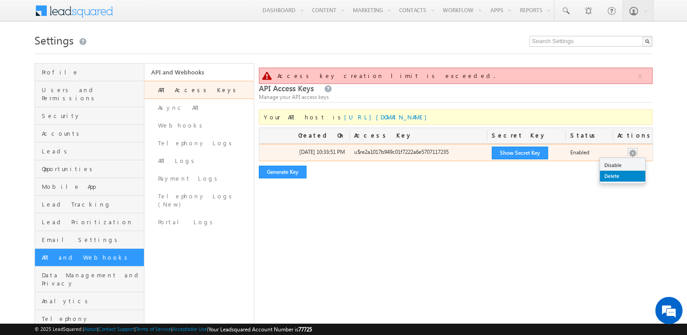
click at [622, 177] on link "Delete" at bounding box center [622, 176] width 45 height 11
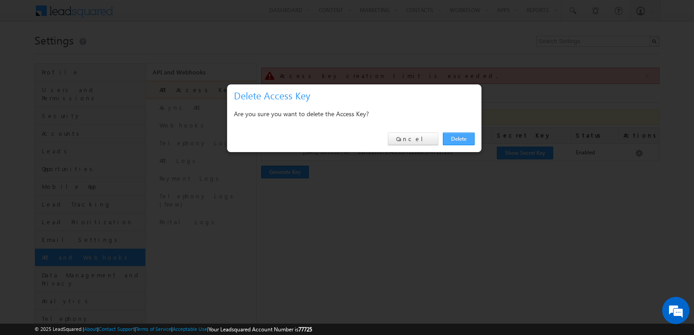
click at [456, 139] on link "Delete" at bounding box center [459, 139] width 32 height 13
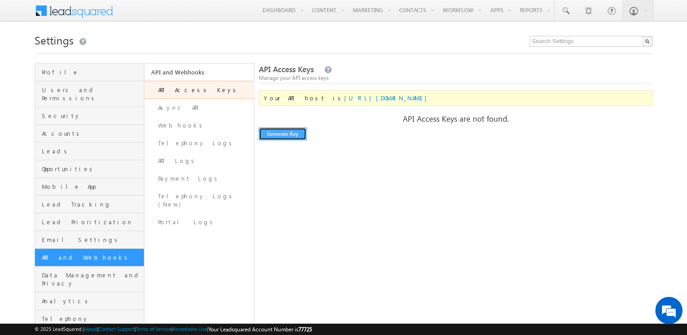
click at [298, 130] on button "Generate Key" at bounding box center [283, 134] width 48 height 13
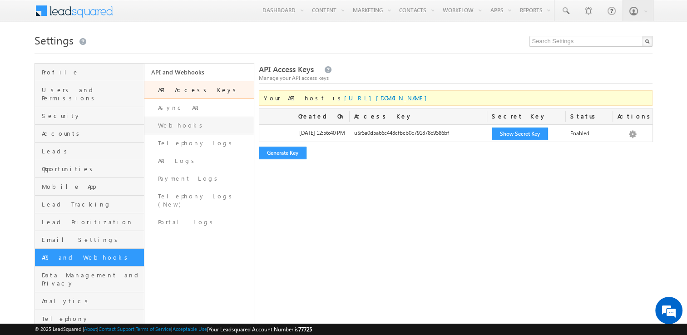
click at [209, 128] on link "Webhooks" at bounding box center [198, 126] width 109 height 18
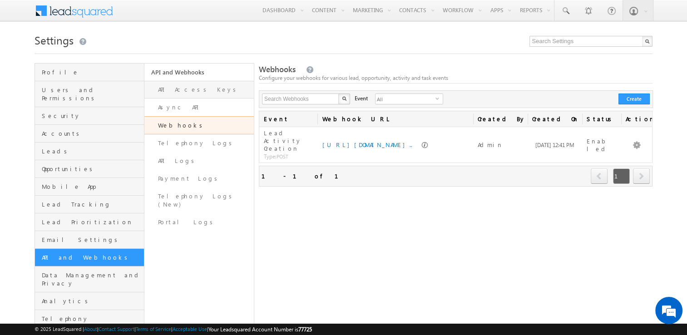
click at [212, 96] on link "API Access Keys" at bounding box center [198, 90] width 109 height 18
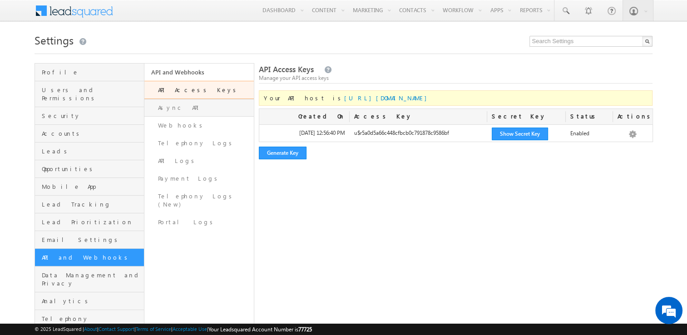
click at [202, 110] on link "Async API" at bounding box center [198, 108] width 109 height 18
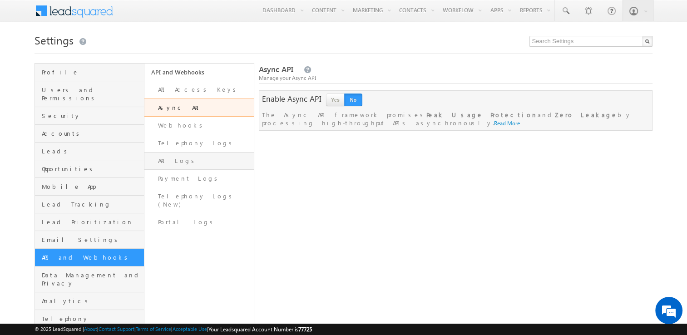
click at [199, 159] on link "API Logs" at bounding box center [198, 161] width 109 height 18
click at [201, 123] on link "Webhooks" at bounding box center [198, 126] width 109 height 18
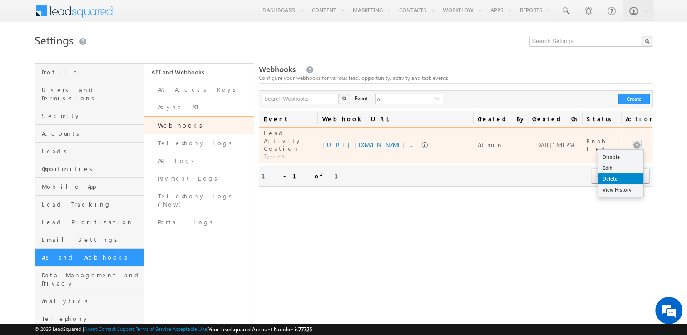
click at [622, 173] on link "Delete" at bounding box center [620, 178] width 45 height 11
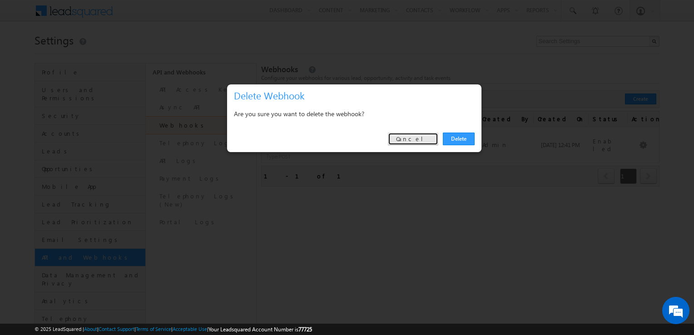
click at [425, 135] on link "Cancel" at bounding box center [413, 139] width 50 height 13
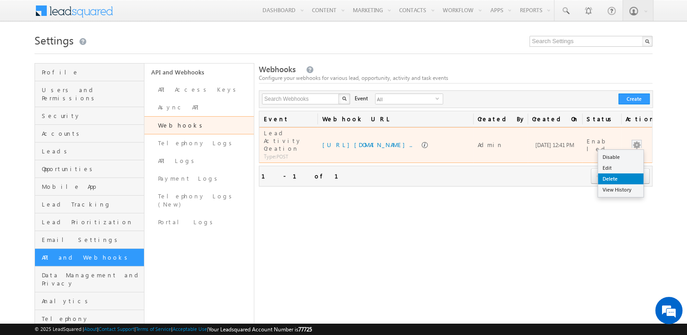
click at [615, 174] on link "Delete" at bounding box center [620, 178] width 45 height 11
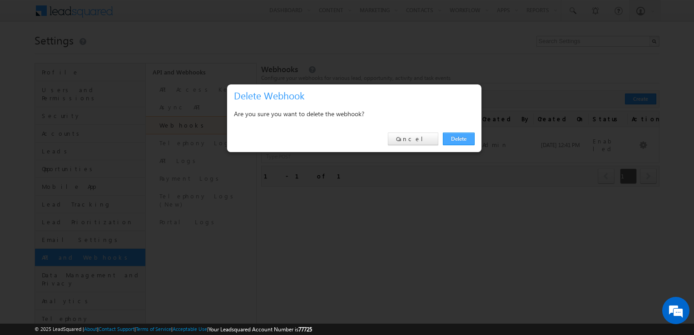
click at [461, 143] on link "Delete" at bounding box center [459, 139] width 32 height 13
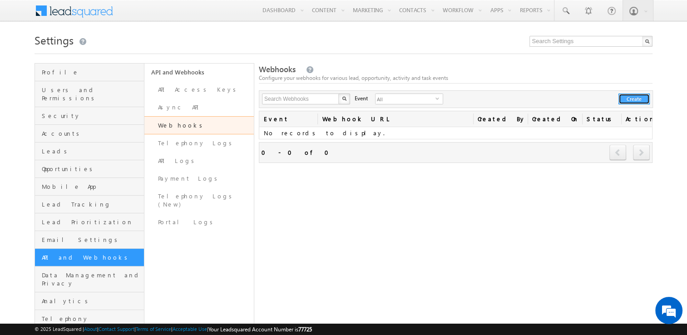
click at [642, 101] on button "Create" at bounding box center [633, 99] width 31 height 11
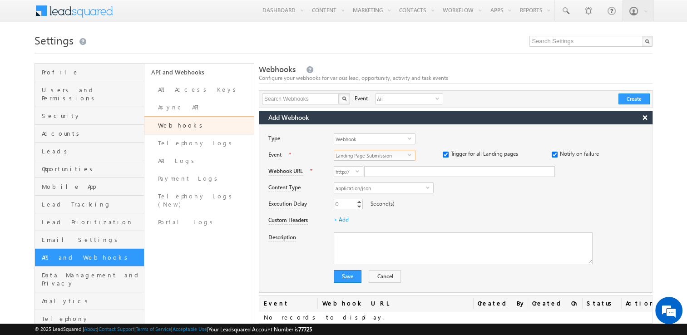
click at [369, 159] on span "Landing Page Submission" at bounding box center [371, 155] width 74 height 10
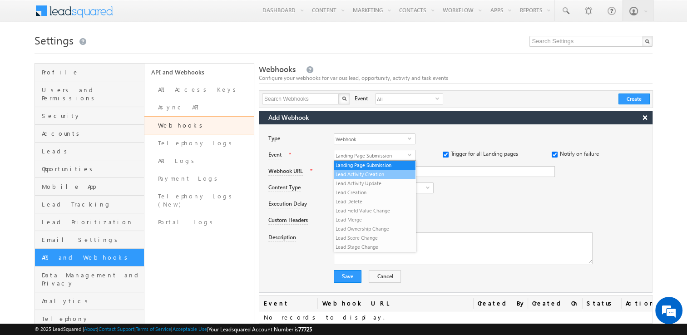
click at [393, 177] on li "Lead Activity Creation" at bounding box center [374, 174] width 81 height 9
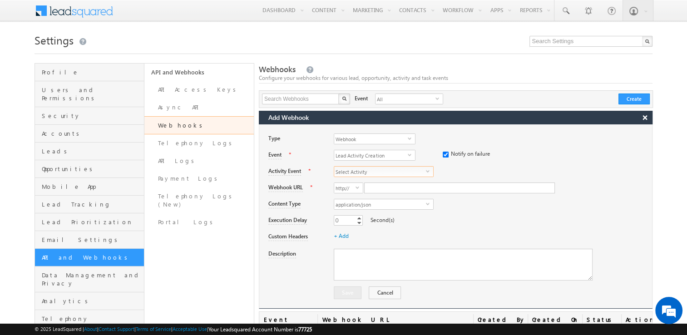
click at [370, 169] on span "Select Activity" at bounding box center [380, 172] width 92 height 10
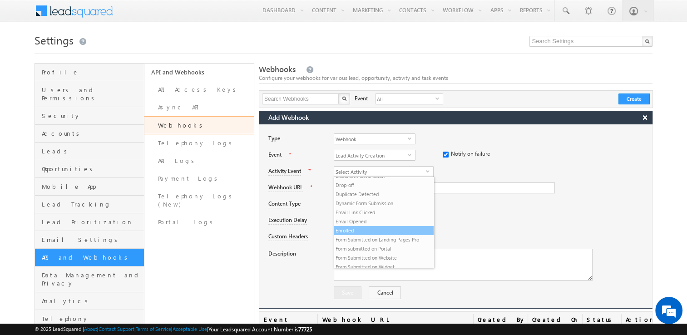
click at [367, 231] on li "Enrolled" at bounding box center [383, 230] width 99 height 9
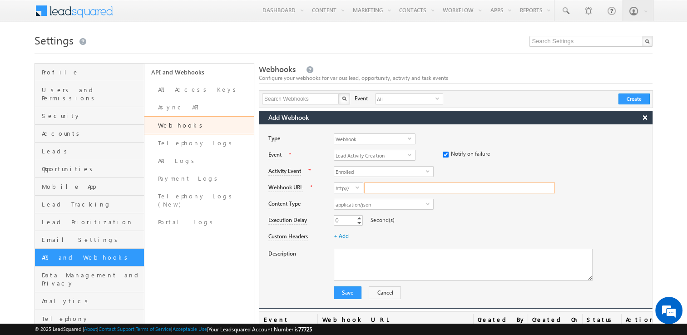
click at [382, 188] on input "Webhook URL" at bounding box center [459, 188] width 191 height 11
paste input "[URL][DOMAIN_NAME]"
type input "[DOMAIN_NAME]/webhook-test/leadsquare"
click at [550, 235] on div "+ Add" at bounding box center [493, 238] width 318 height 13
click at [348, 287] on button "Save" at bounding box center [348, 292] width 28 height 13
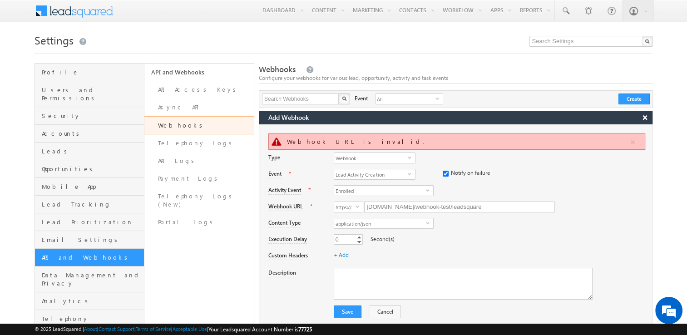
click at [195, 127] on link "Webhooks" at bounding box center [198, 125] width 109 height 18
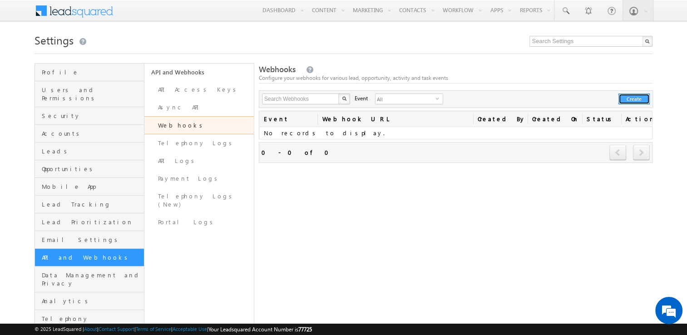
click at [640, 99] on button "Create" at bounding box center [633, 99] width 31 height 11
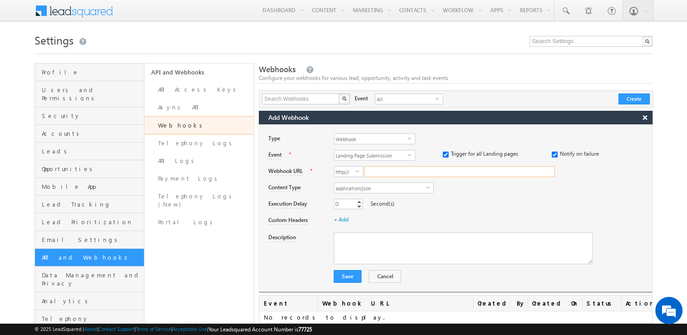
click at [401, 171] on input "Webhook URL" at bounding box center [459, 171] width 191 height 11
paste input "[URL][DOMAIN_NAME]"
click at [469, 74] on div "Configure your webhooks for various lead, opportunity, activity and task events" at bounding box center [456, 78] width 394 height 8
click at [380, 158] on span "Landing Page Submission" at bounding box center [371, 155] width 74 height 10
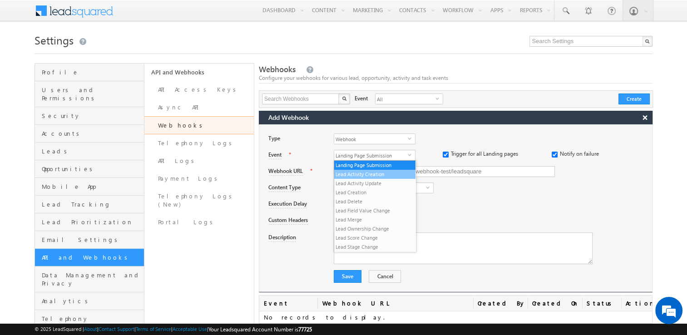
click at [390, 178] on li "Lead Activity Creation" at bounding box center [374, 174] width 81 height 9
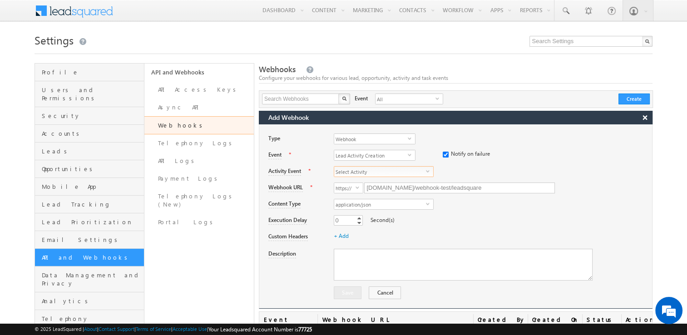
click at [390, 168] on span "Select Activity" at bounding box center [380, 172] width 92 height 10
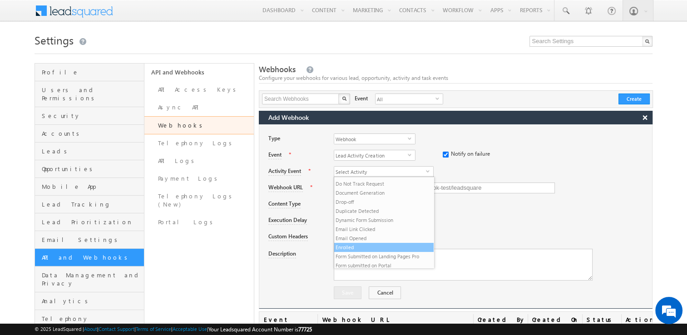
click at [357, 248] on li "Enrolled" at bounding box center [383, 247] width 99 height 9
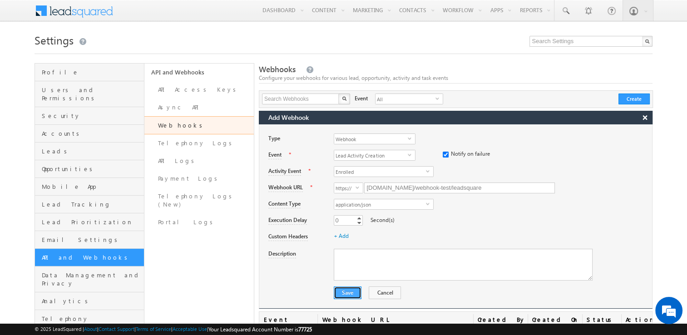
click at [348, 290] on button "Save" at bounding box center [348, 292] width 28 height 13
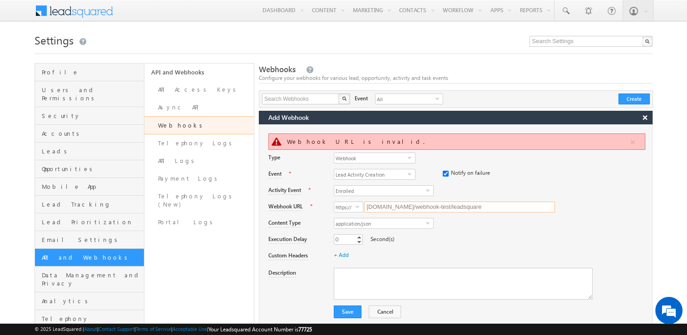
click at [512, 208] on input "[DOMAIN_NAME]/webhook-test/leadsquare" at bounding box center [459, 207] width 191 height 11
click at [353, 312] on button "Save" at bounding box center [348, 312] width 28 height 13
click at [345, 310] on button "Save" at bounding box center [348, 312] width 28 height 13
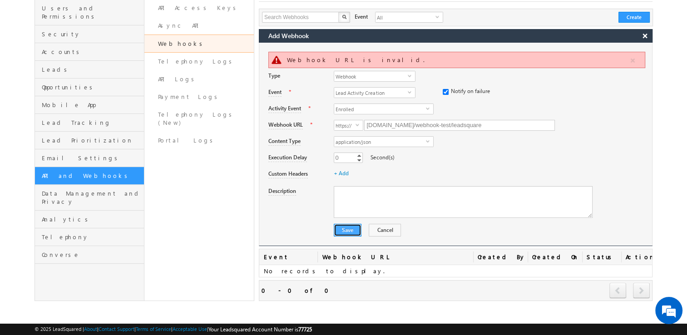
click at [350, 230] on button "Save" at bounding box center [348, 230] width 28 height 13
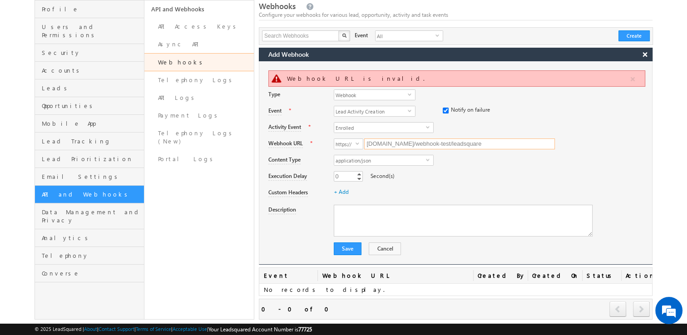
click at [401, 144] on input "[DOMAIN_NAME]/webhook-test/leadsquare" at bounding box center [459, 143] width 191 height 11
click at [401, 144] on input "yugan1111111.app.n8n.cloud/webhook-test/leadsquare" at bounding box center [459, 143] width 191 height 11
paste input "https://"
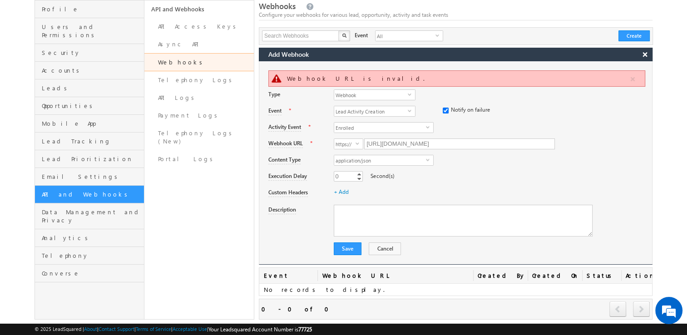
type input "yugan1111111.app.n8n.cloud/webhook-test/leadsquare"
click at [480, 203] on div "Description" at bounding box center [460, 220] width 384 height 40
click at [349, 244] on button "Save" at bounding box center [348, 248] width 28 height 13
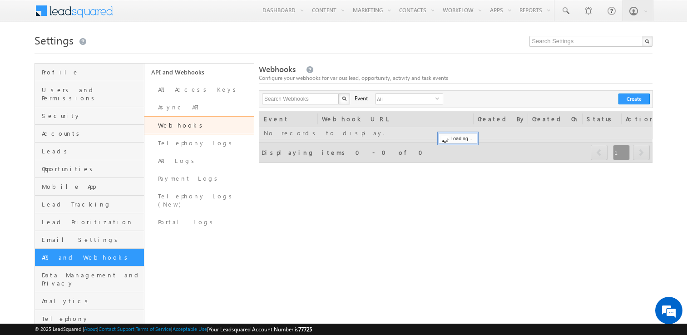
scroll to position [38, 0]
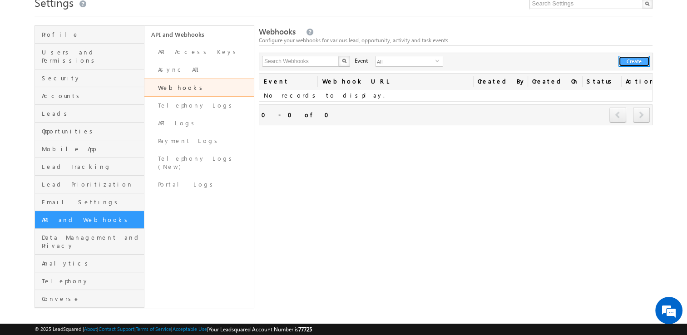
click at [632, 59] on button "Create" at bounding box center [633, 61] width 31 height 11
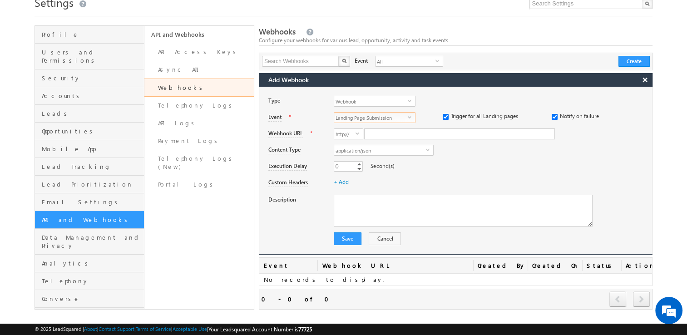
click at [394, 115] on span "Landing Page Submission" at bounding box center [371, 118] width 74 height 10
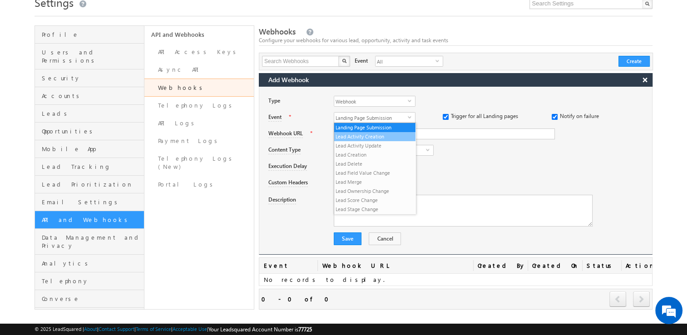
click at [365, 136] on li "Lead Activity Creation" at bounding box center [374, 136] width 81 height 9
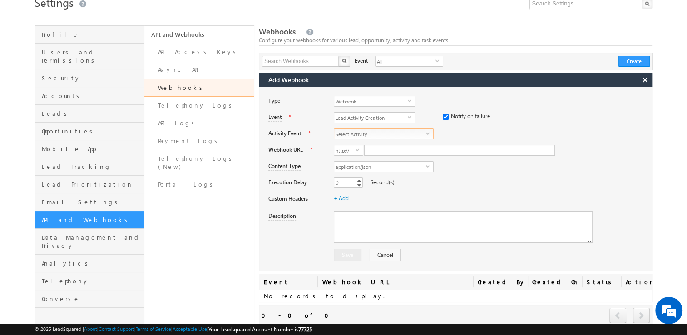
click at [379, 133] on span "Select Activity" at bounding box center [380, 134] width 92 height 10
click at [370, 185] on li "Enrolled" at bounding box center [383, 186] width 99 height 9
click at [392, 149] on input "Webhook URL" at bounding box center [459, 150] width 191 height 11
paste input "https://yugan1111111.app.n8n.cloud/webhook-test/leadsquare"
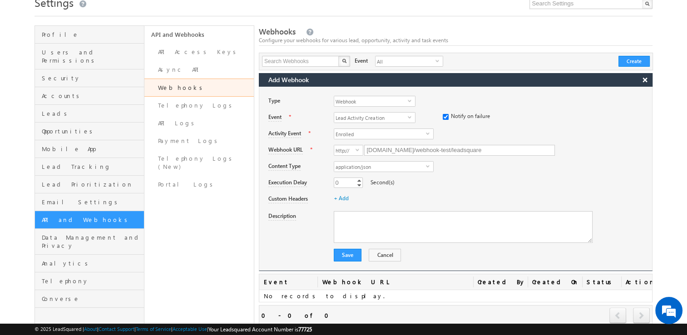
click at [450, 171] on div "application/json select application/json" at bounding box center [493, 167] width 318 height 13
click at [343, 259] on button "Save" at bounding box center [348, 255] width 28 height 13
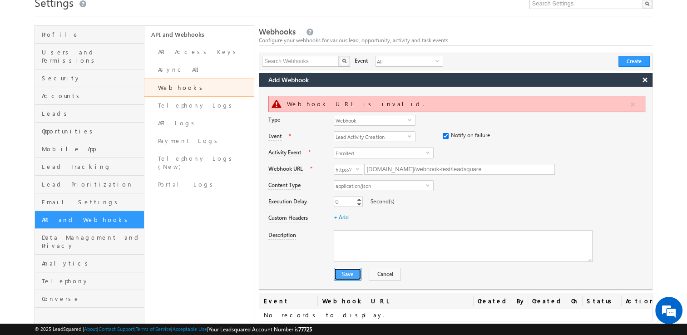
click at [352, 269] on button "Save" at bounding box center [348, 274] width 28 height 13
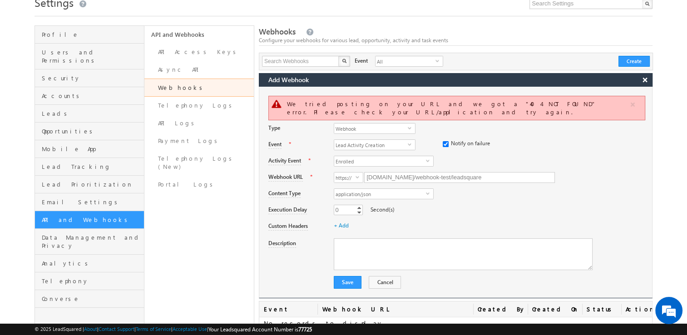
click at [435, 205] on div "0 0 Increment Decrement Second(s)" at bounding box center [493, 211] width 318 height 13
click at [349, 278] on button "Save" at bounding box center [348, 282] width 28 height 13
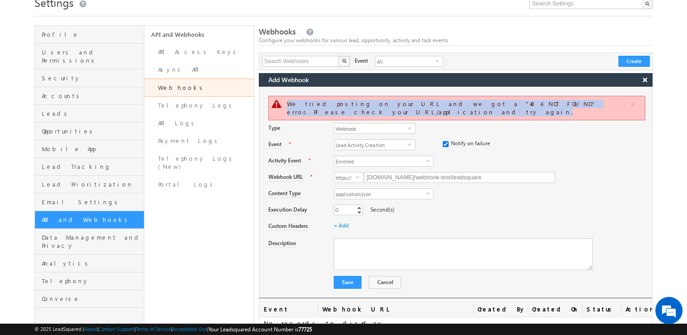
drag, startPoint x: 283, startPoint y: 104, endPoint x: 597, endPoint y: 110, distance: 313.3
click at [597, 110] on div "We tried posting on your URL and we got a "404 NOT FOUND" error. Please check y…" at bounding box center [456, 108] width 377 height 25
click at [343, 277] on button "Save" at bounding box center [348, 282] width 28 height 13
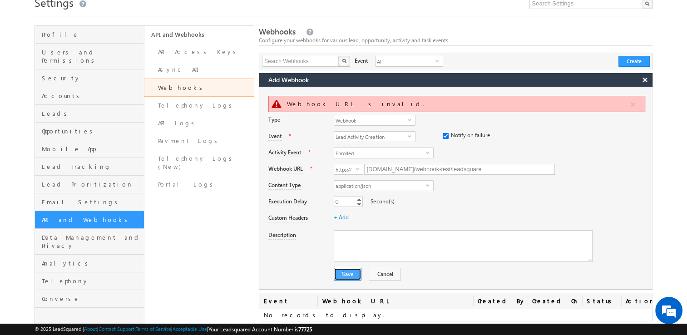
click at [349, 272] on button "Save" at bounding box center [348, 274] width 28 height 13
click at [450, 173] on input "yugan1111111.app.n8n.cloud/webhook-test/leadsquare" at bounding box center [459, 169] width 191 height 11
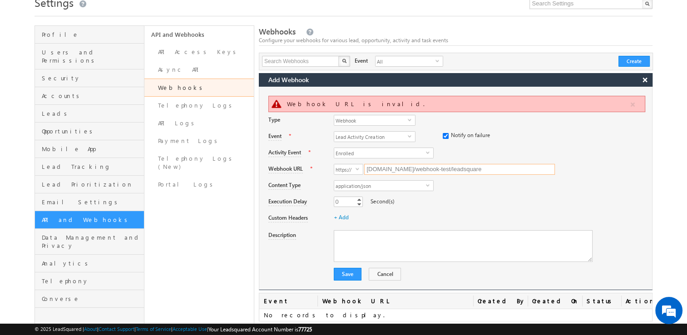
paste input "https://yugan1111111.app.n8n.cloud/webhook"
type input "yugan1111111.app.n8n.cloud/webhook/leadsquare"
click at [347, 274] on button "Save" at bounding box center [348, 274] width 28 height 13
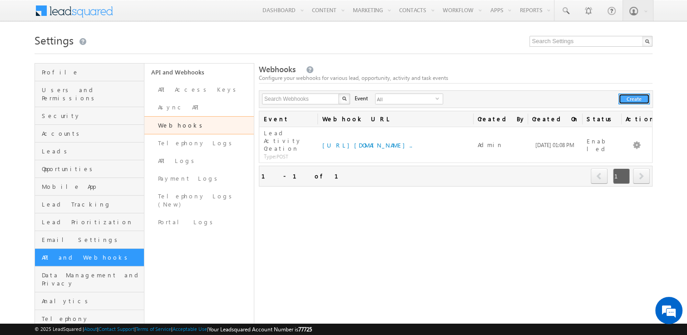
click at [632, 99] on button "Create" at bounding box center [633, 99] width 31 height 11
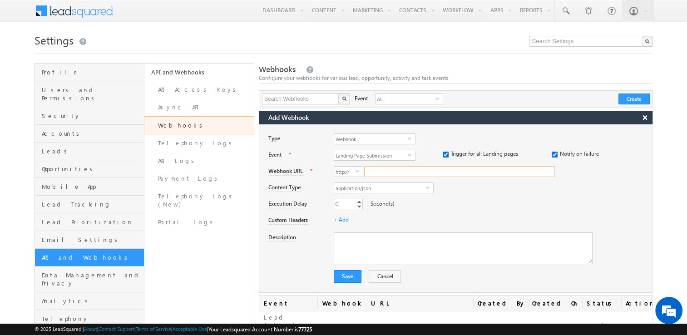
click at [411, 169] on input "Webhook URL" at bounding box center [459, 171] width 191 height 11
click at [354, 155] on span "Landing Page Submission" at bounding box center [371, 155] width 74 height 10
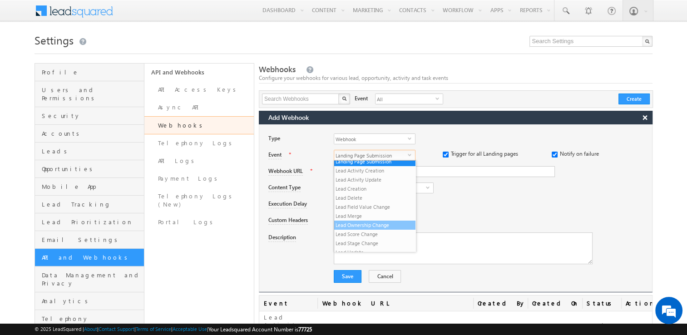
scroll to position [2, 0]
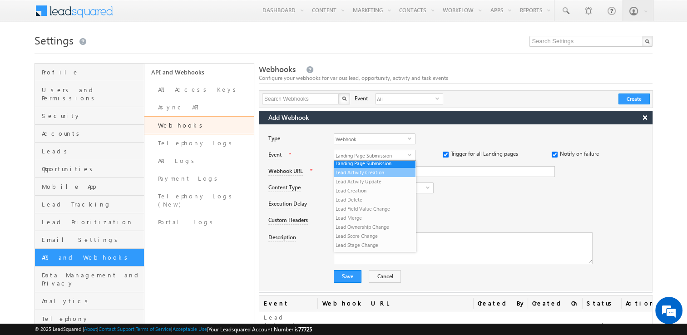
click at [383, 170] on li "Lead Activity Creation" at bounding box center [374, 172] width 81 height 9
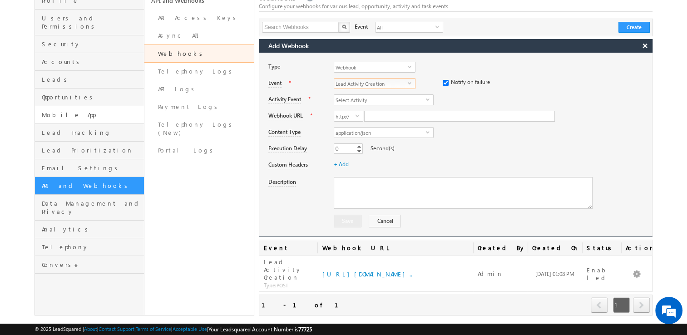
scroll to position [0, 0]
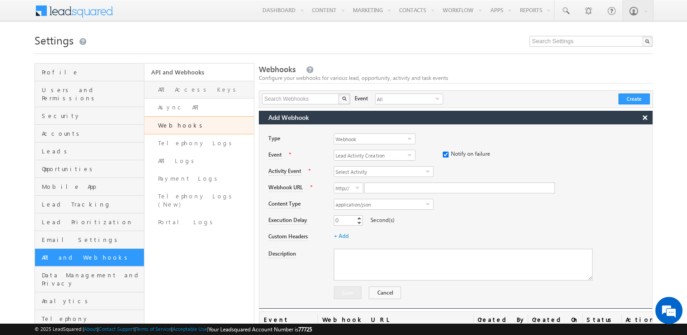
click at [207, 90] on link "API Access Keys" at bounding box center [198, 90] width 109 height 18
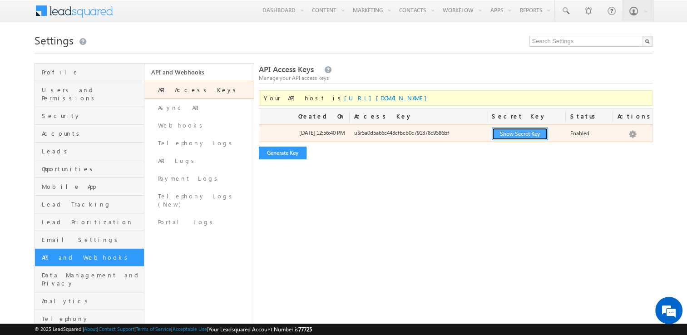
click at [525, 134] on button "Show Secret Key" at bounding box center [520, 134] width 56 height 13
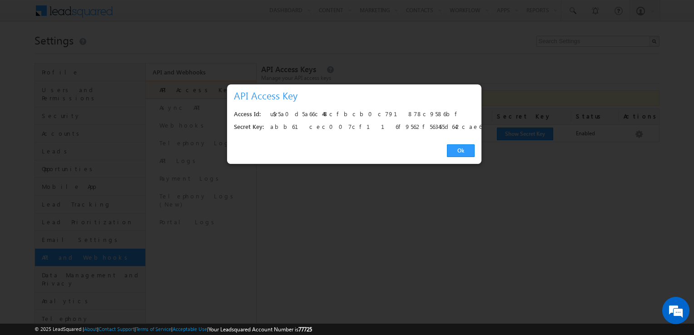
click at [101, 9] on div at bounding box center [347, 167] width 694 height 335
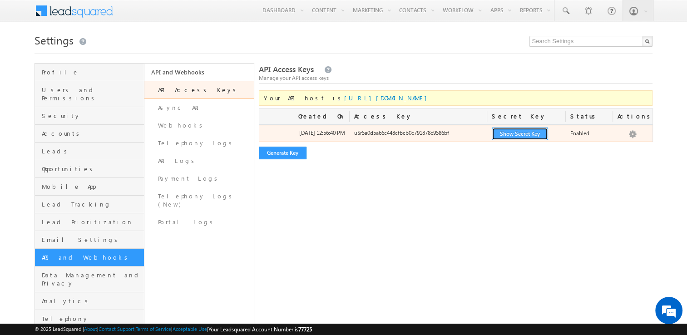
click at [517, 133] on button "Show Secret Key" at bounding box center [520, 134] width 56 height 13
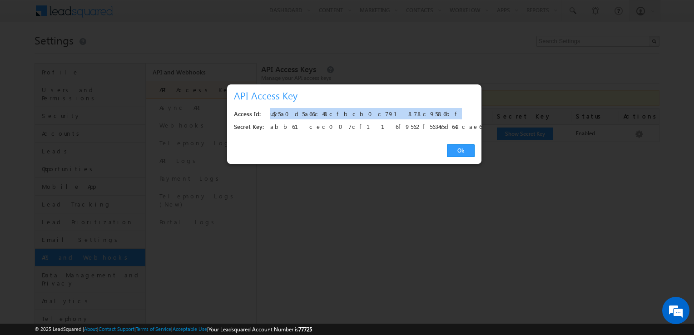
drag, startPoint x: 271, startPoint y: 114, endPoint x: 391, endPoint y: 110, distance: 120.4
click at [391, 110] on div "u$r5a0d5a66c448cfbcb0c791878c9586bf" at bounding box center [369, 114] width 199 height 13
copy div "u$r5a0d5a66c448cfbcb0c791878c9586bf"
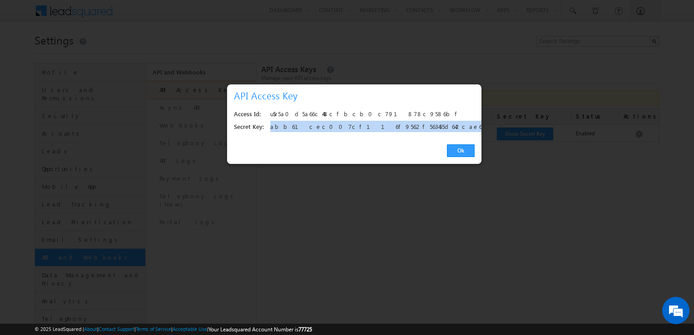
drag, startPoint x: 270, startPoint y: 127, endPoint x: 398, endPoint y: 125, distance: 128.0
click at [398, 125] on div "abb61cec007cf116f9562f563455d642cae66e15" at bounding box center [369, 127] width 199 height 13
copy div "abb61cec007cf116f9562f563455d642cae66e15"
click at [460, 156] on link "Ok" at bounding box center [461, 150] width 28 height 13
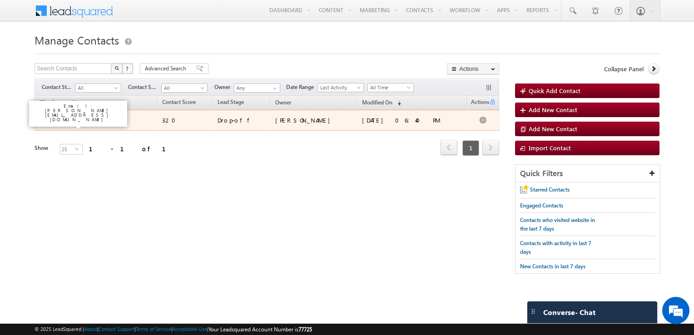
click at [67, 119] on link "O G" at bounding box center [67, 120] width 9 height 7
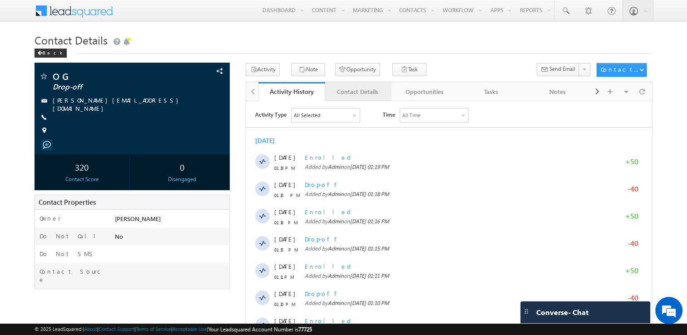
click at [365, 96] on div "Contact Details" at bounding box center [357, 91] width 51 height 11
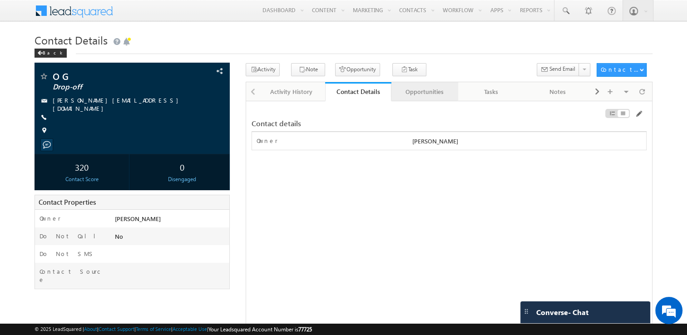
click at [434, 99] on link "Opportunities" at bounding box center [424, 91] width 67 height 19
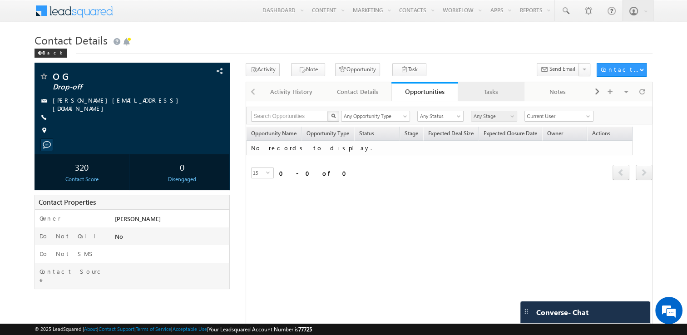
click at [488, 98] on link "Tasks" at bounding box center [491, 91] width 67 height 19
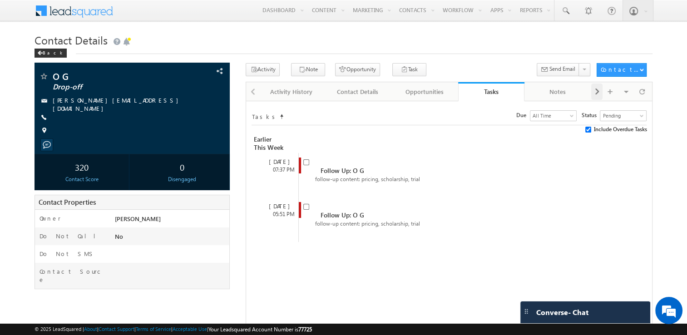
click at [594, 95] on span at bounding box center [596, 92] width 5 height 16
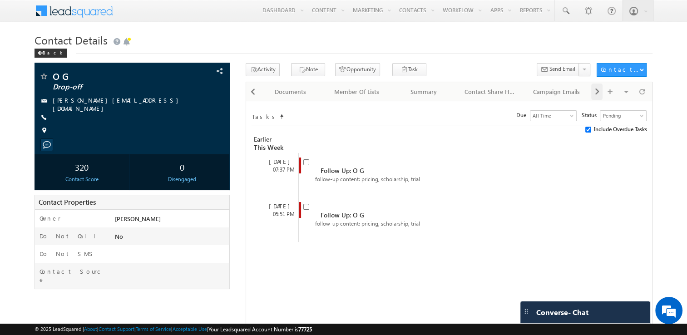
click at [594, 95] on span at bounding box center [596, 92] width 5 height 16
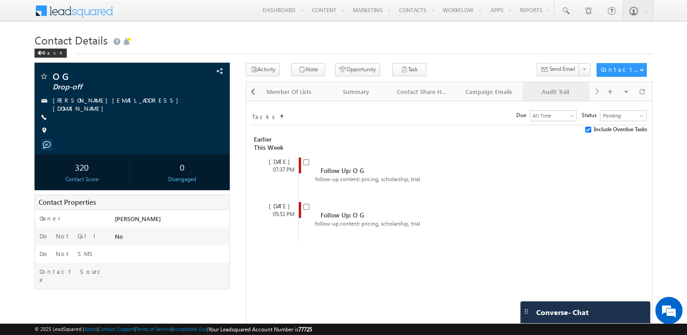
click at [553, 93] on div "Audit Trail" at bounding box center [555, 91] width 51 height 11
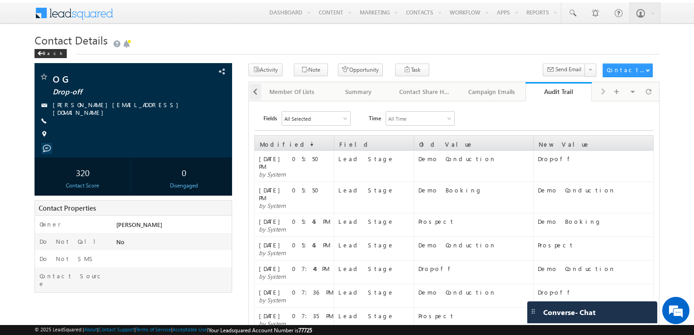
click at [255, 92] on span at bounding box center [254, 92] width 5 height 16
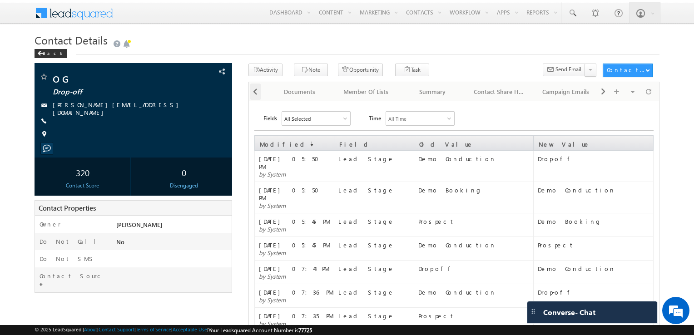
click at [255, 92] on span at bounding box center [254, 92] width 5 height 16
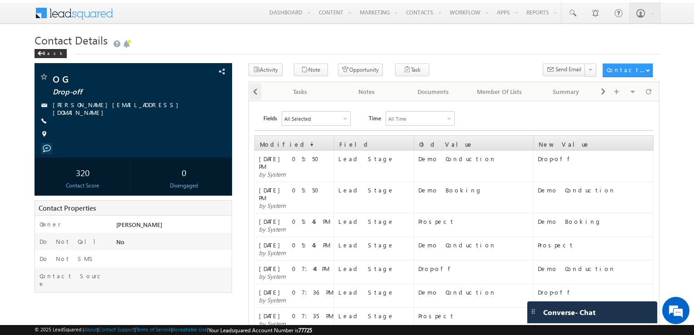
click at [255, 92] on span at bounding box center [254, 92] width 5 height 16
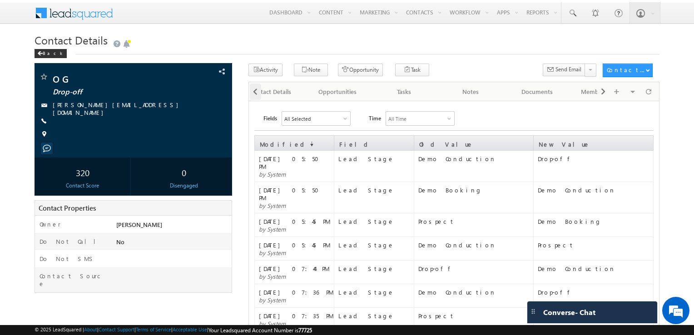
click at [255, 92] on span at bounding box center [254, 92] width 5 height 16
click at [44, 122] on span at bounding box center [43, 120] width 9 height 9
click at [210, 67] on span at bounding box center [205, 72] width 10 height 10
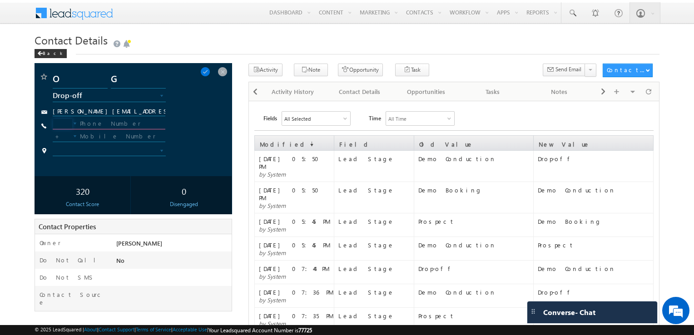
click at [95, 124] on input "text" at bounding box center [109, 123] width 113 height 11
type input "+91"
type input "7358549492"
click at [99, 149] on span at bounding box center [101, 151] width 96 height 8
click at [104, 162] on link at bounding box center [109, 161] width 113 height 8
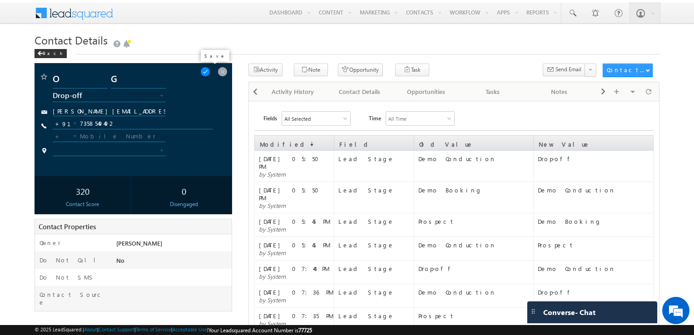
click at [210, 73] on span at bounding box center [205, 72] width 10 height 10
click at [0, 173] on html "Menu Admin rahul kumar .a@sk illty ro.co m ra Learn ing Priva" at bounding box center [347, 246] width 694 height 492
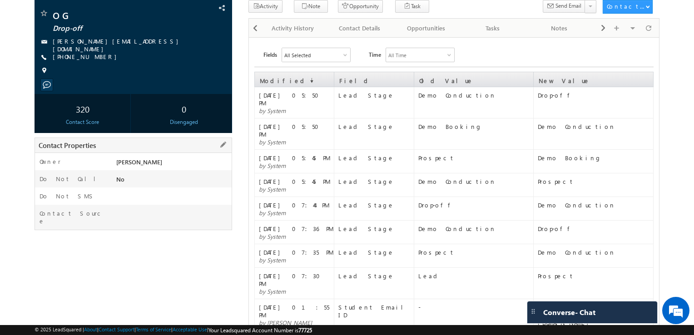
scroll to position [64, 0]
click at [227, 139] on span at bounding box center [223, 144] width 10 height 10
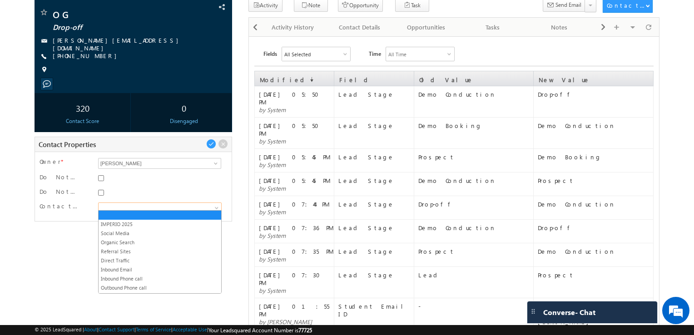
click at [114, 206] on span at bounding box center [159, 208] width 120 height 8
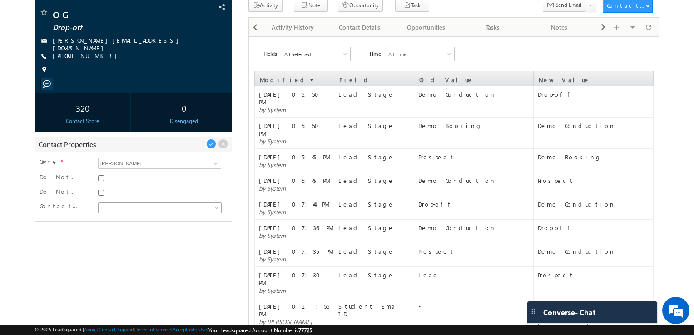
click at [114, 206] on span at bounding box center [159, 208] width 120 height 8
click at [120, 161] on input "[PERSON_NAME]" at bounding box center [159, 163] width 123 height 11
click at [16, 161] on body "Menu Admin rahul kumar .a@sk illty ro.co m ra Learn ing Priva" at bounding box center [347, 171] width 694 height 467
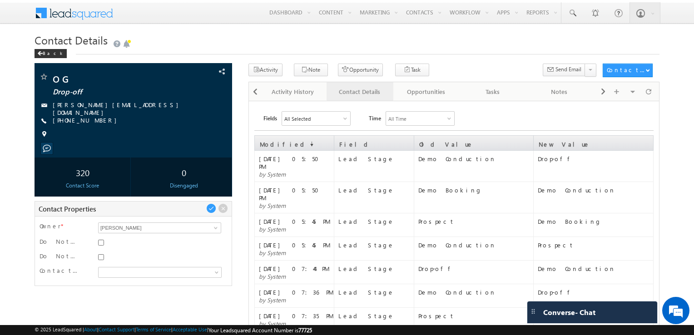
click at [348, 92] on div "Contact Details" at bounding box center [359, 91] width 51 height 11
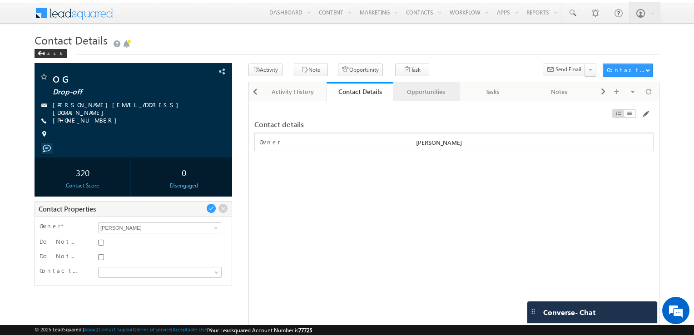
click at [428, 92] on div "Opportunities" at bounding box center [425, 91] width 51 height 11
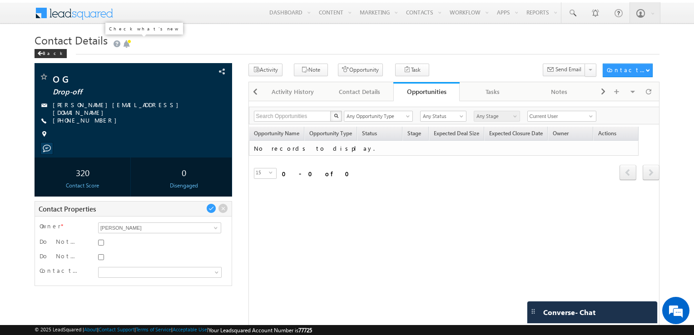
click at [126, 42] on span at bounding box center [126, 43] width 9 height 9
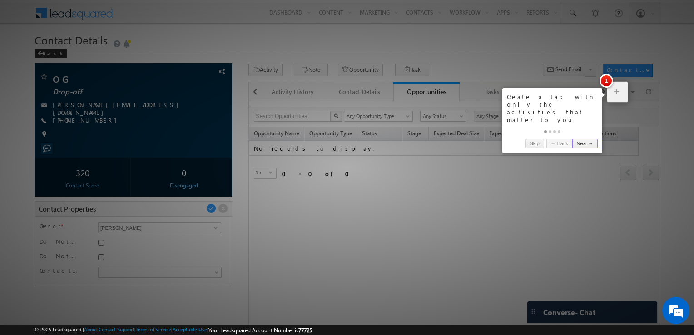
click at [421, 249] on div at bounding box center [347, 167] width 694 height 335
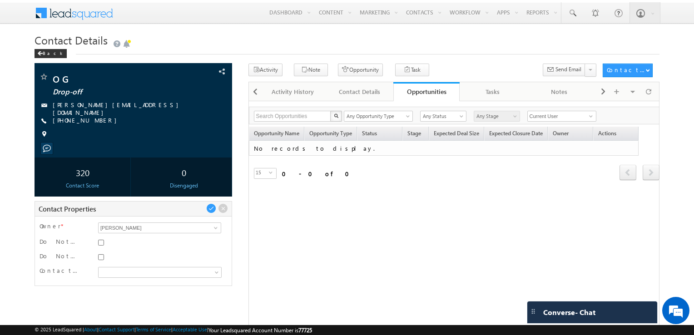
click at [536, 204] on div "Opportunity Name Opportunity Type Status Stage Expected Deal Size Expected Clos…" at bounding box center [454, 167] width 410 height 80
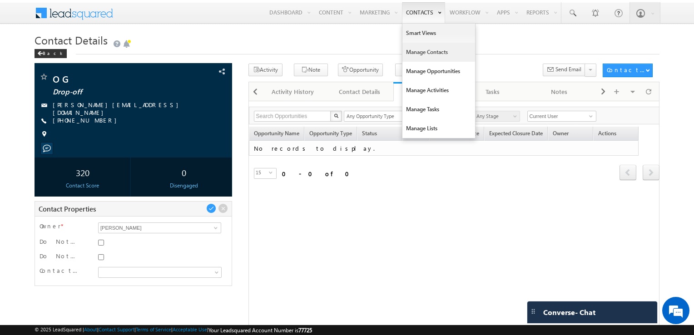
click at [439, 51] on link "Manage Contacts" at bounding box center [438, 52] width 73 height 19
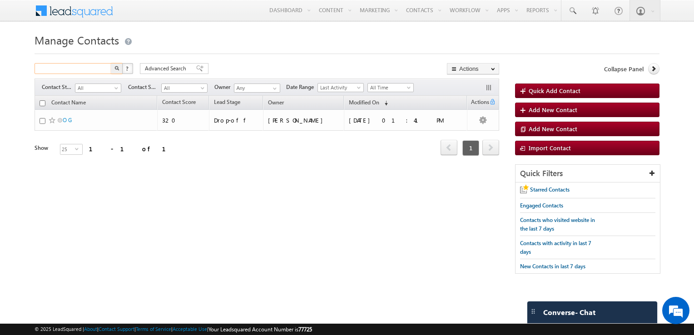
click at [91, 73] on input "text" at bounding box center [74, 68] width 78 height 11
type input "Search Contacts"
click at [228, 217] on div "Search Contacts X ? 1 results found Advanced Search Advanced Search Advanced se…" at bounding box center [347, 173] width 624 height 220
click at [309, 237] on div "Search Contacts X ? 1 results found Advanced Search Advanced Search Advanced se…" at bounding box center [347, 173] width 624 height 220
